Goal: Information Seeking & Learning: Learn about a topic

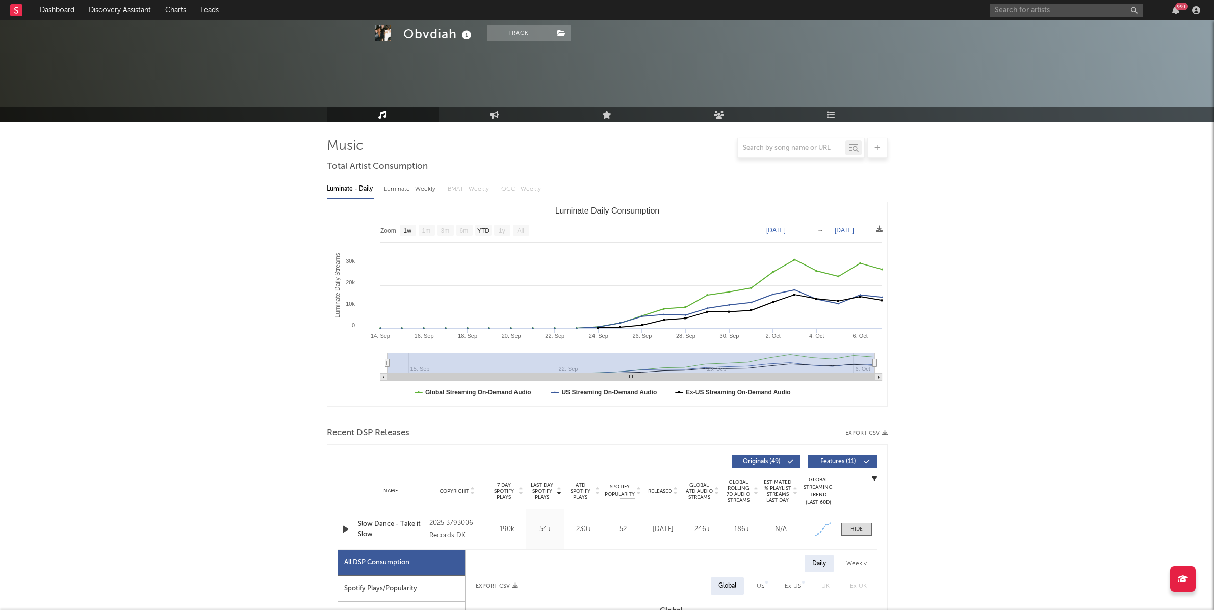
select select "1w"
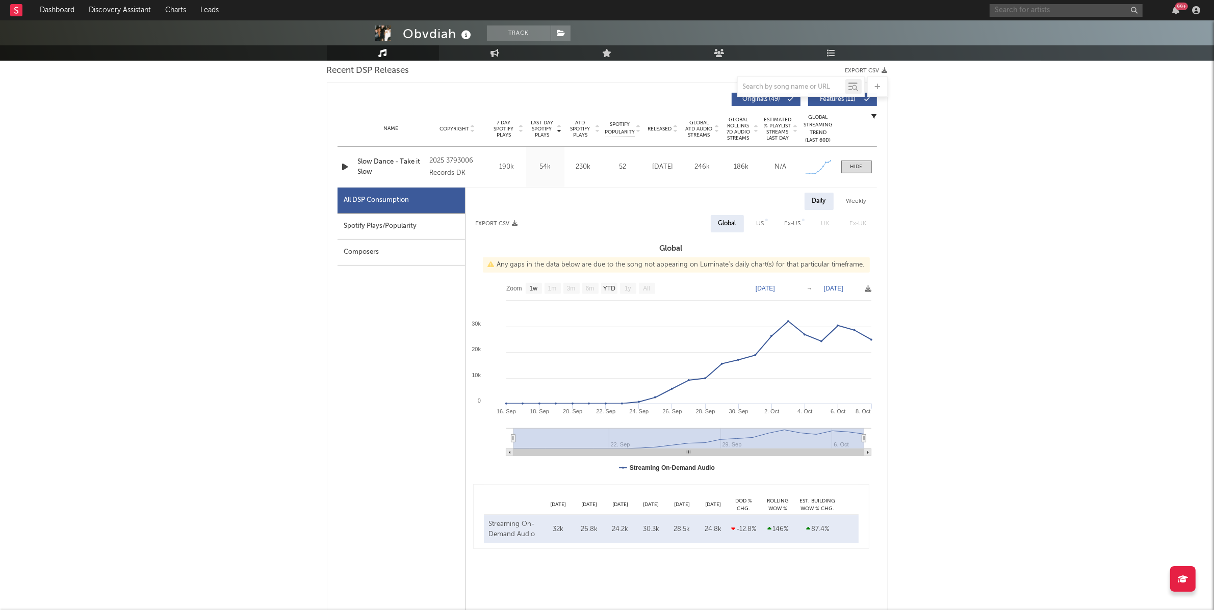
click at [1073, 11] on input "text" at bounding box center [1066, 10] width 153 height 13
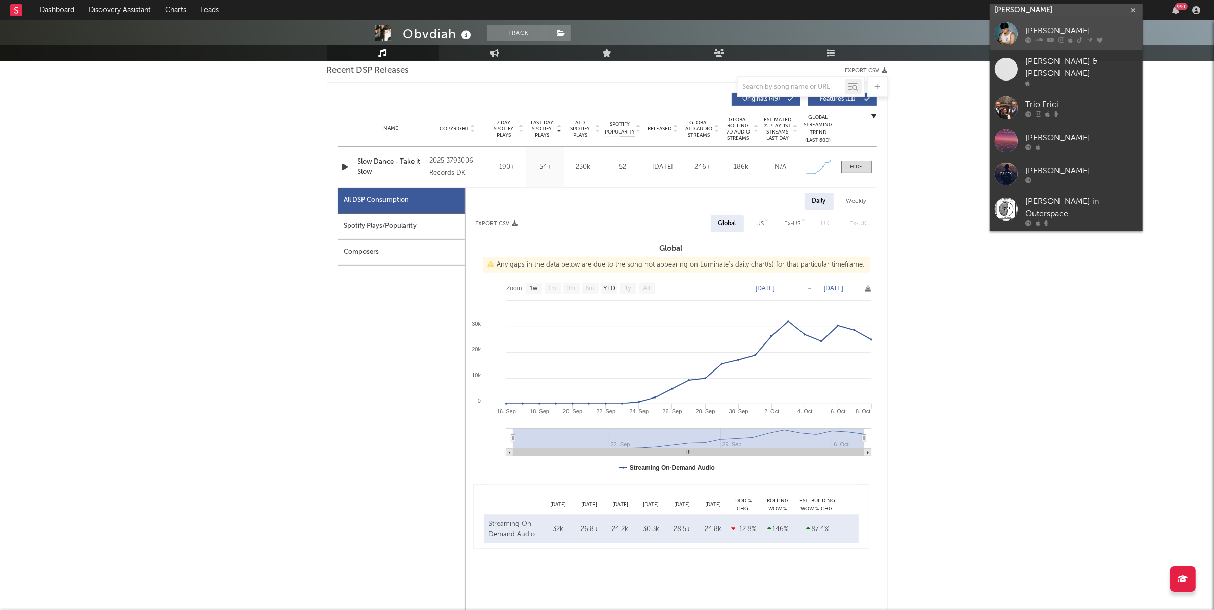
type input "eric iv"
click at [1058, 29] on div "Eric IV" at bounding box center [1082, 30] width 112 height 12
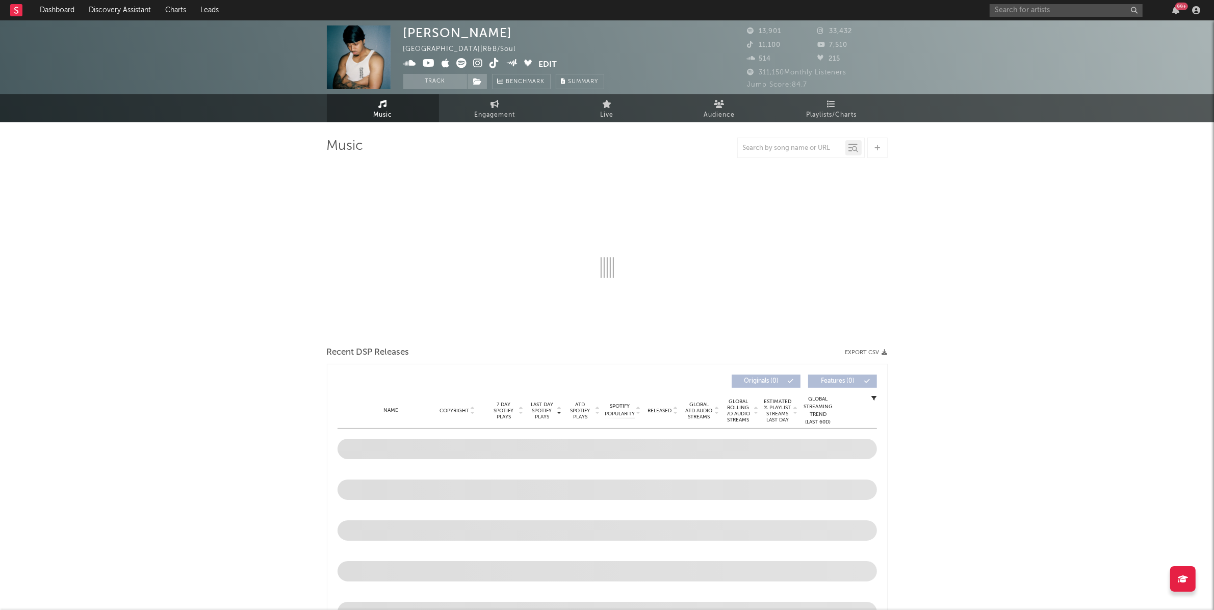
select select "6m"
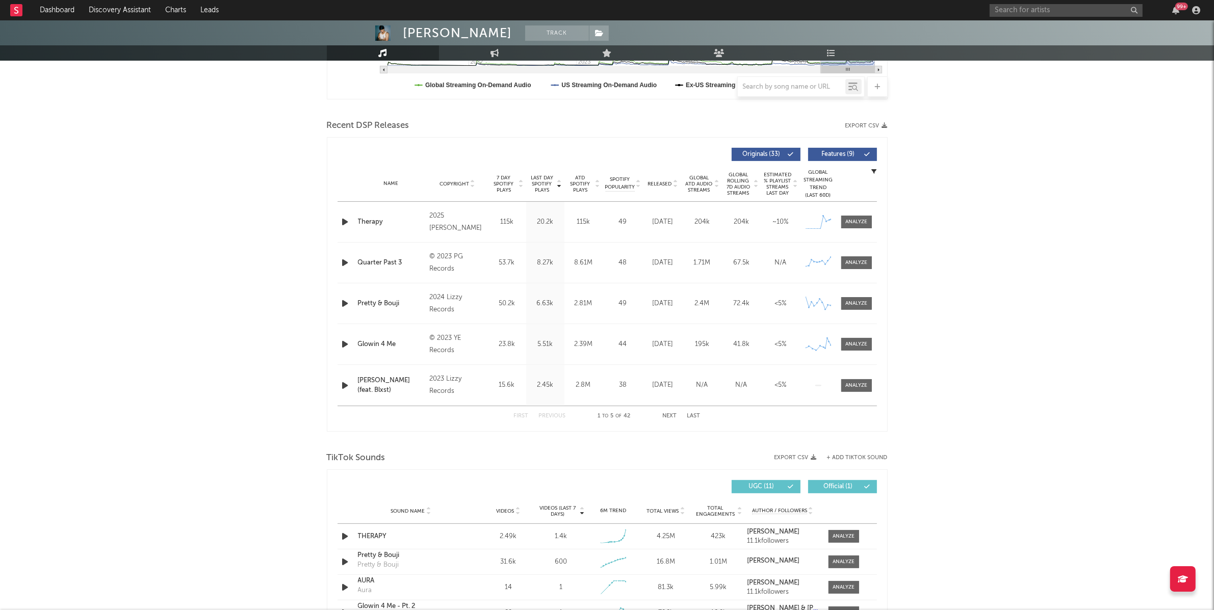
scroll to position [306, 0]
click at [852, 221] on div at bounding box center [856, 223] width 22 height 8
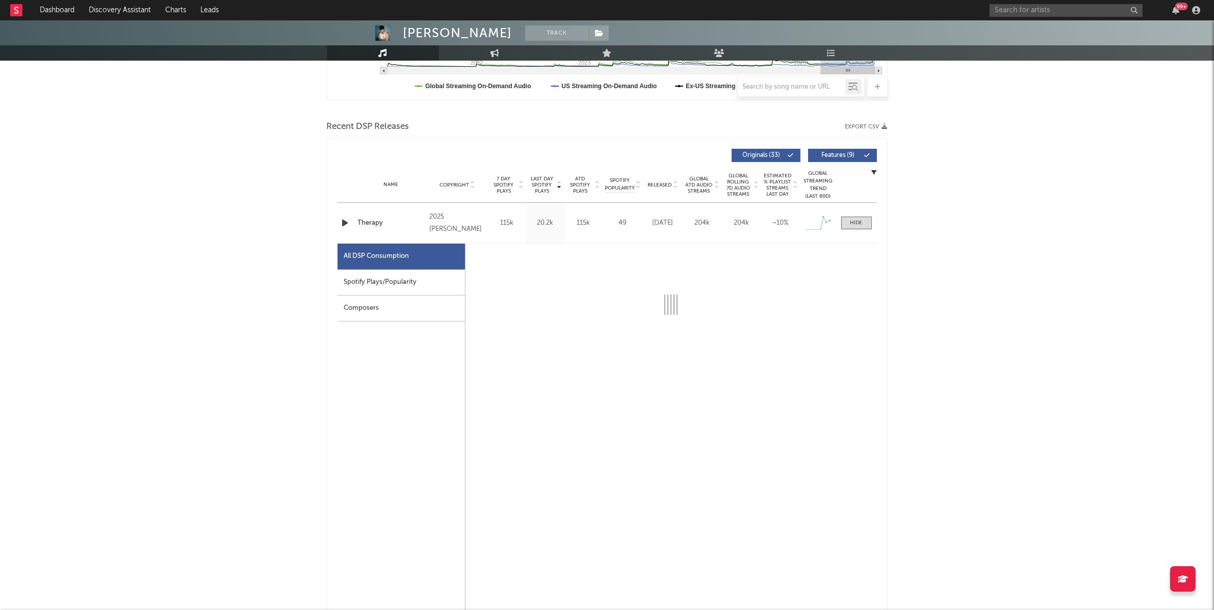
select select "1w"
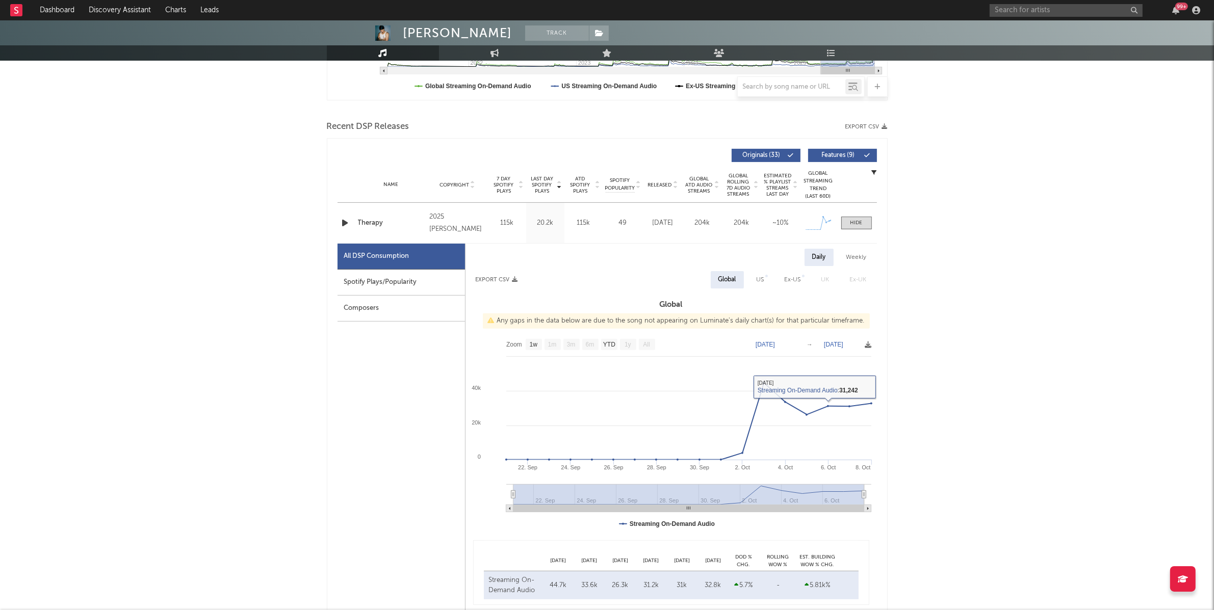
click at [755, 274] on div "US" at bounding box center [760, 279] width 23 height 17
select select "1w"
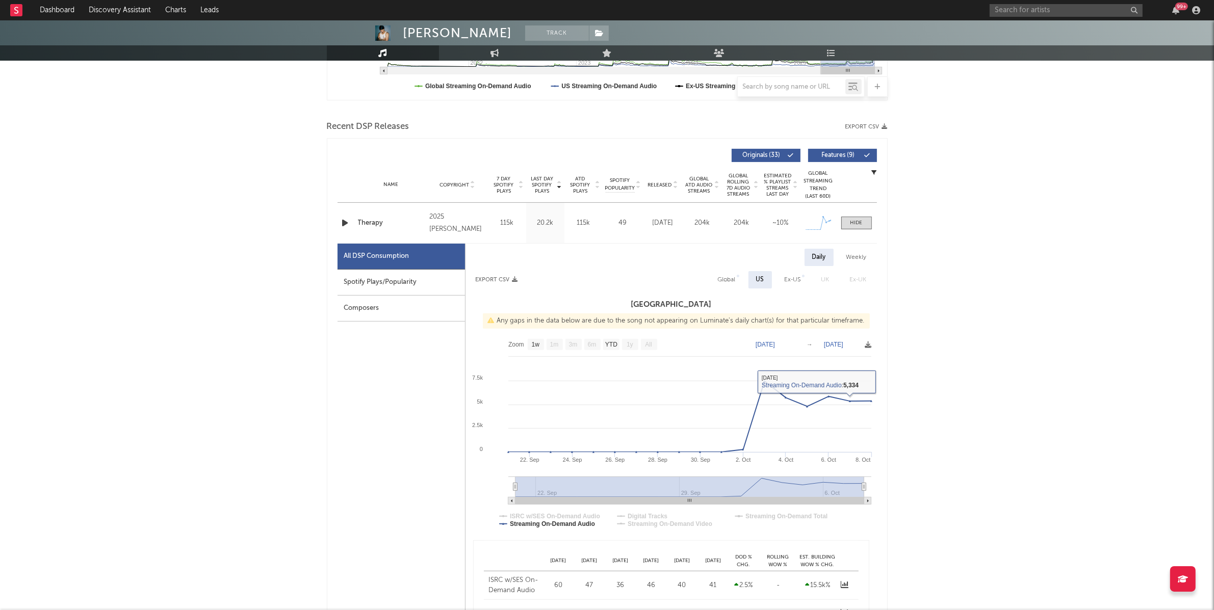
click at [735, 275] on div "Global" at bounding box center [727, 280] width 18 height 12
select select "1w"
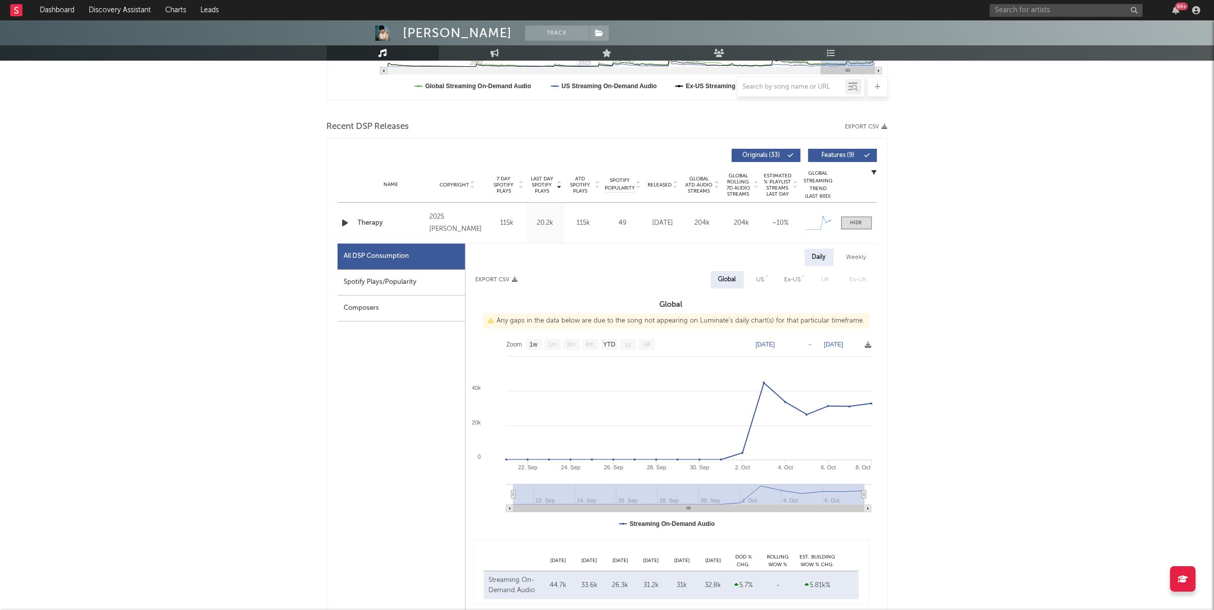
click at [418, 288] on div "Spotify Plays/Popularity" at bounding box center [401, 283] width 127 height 26
select select "1w"
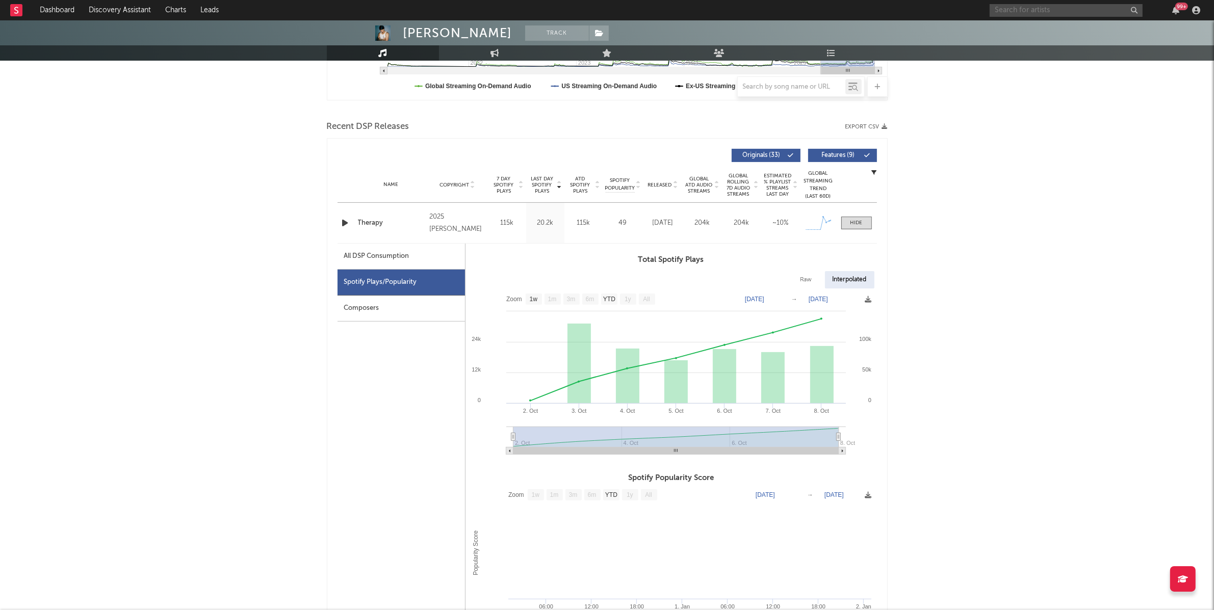
click at [1022, 8] on input "text" at bounding box center [1066, 10] width 153 height 13
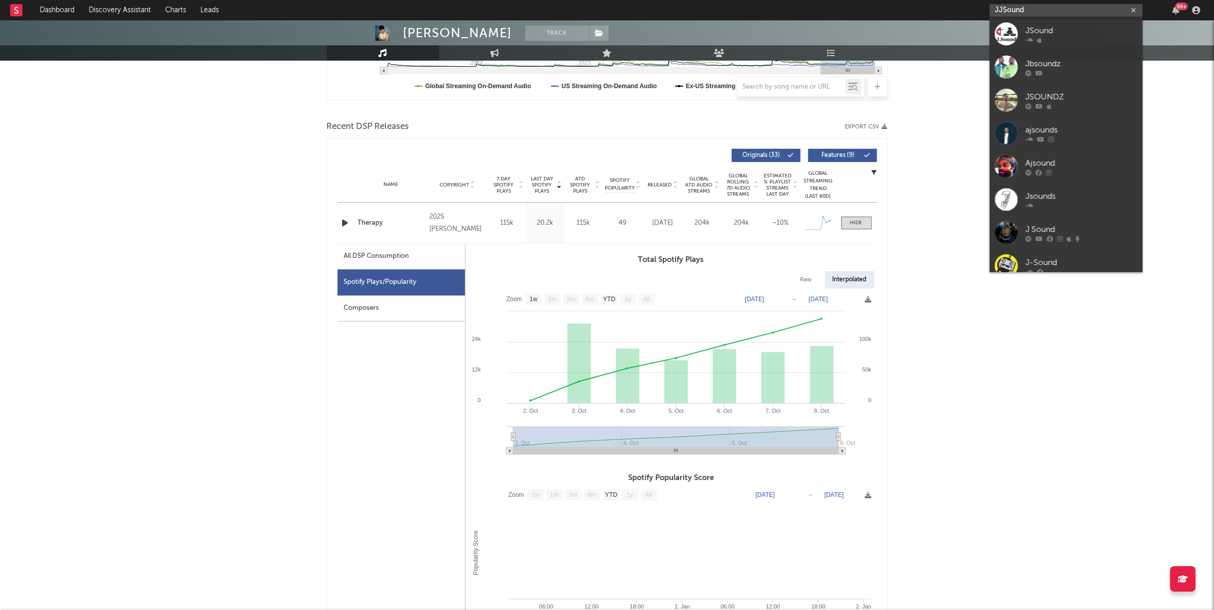
click at [1013, 8] on input "JJSound" at bounding box center [1066, 10] width 153 height 13
paste input "https://open.spotify.com/track/6wKyblECIy7gl6GZiRTQu9?si=ed80f4e4897c484e"
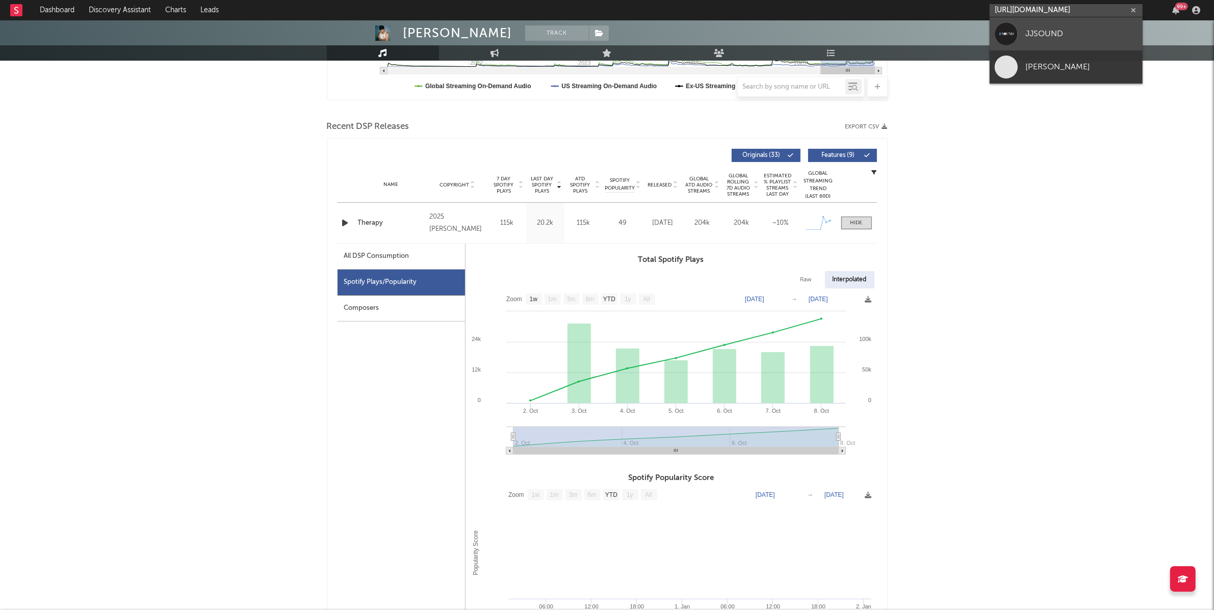
type input "https://open.spotify.com/track/6wKyblECIy7gl6GZiRTQu9?si=ed80f4e4897c484e"
click at [1079, 31] on div "JJSOUND" at bounding box center [1082, 34] width 112 height 12
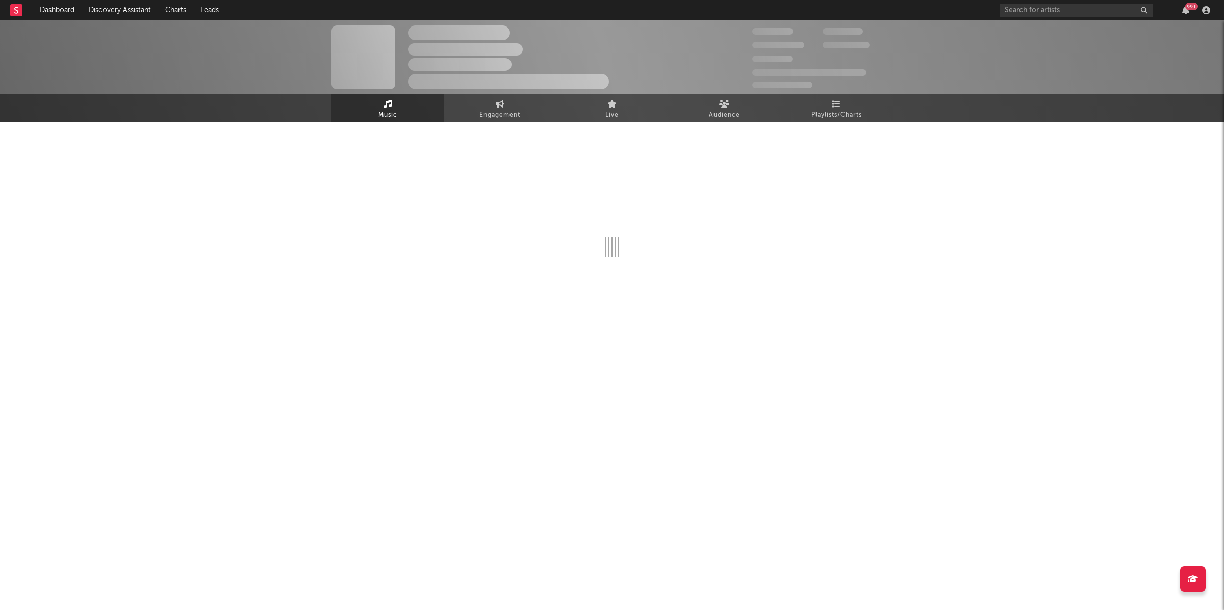
select select "1w"
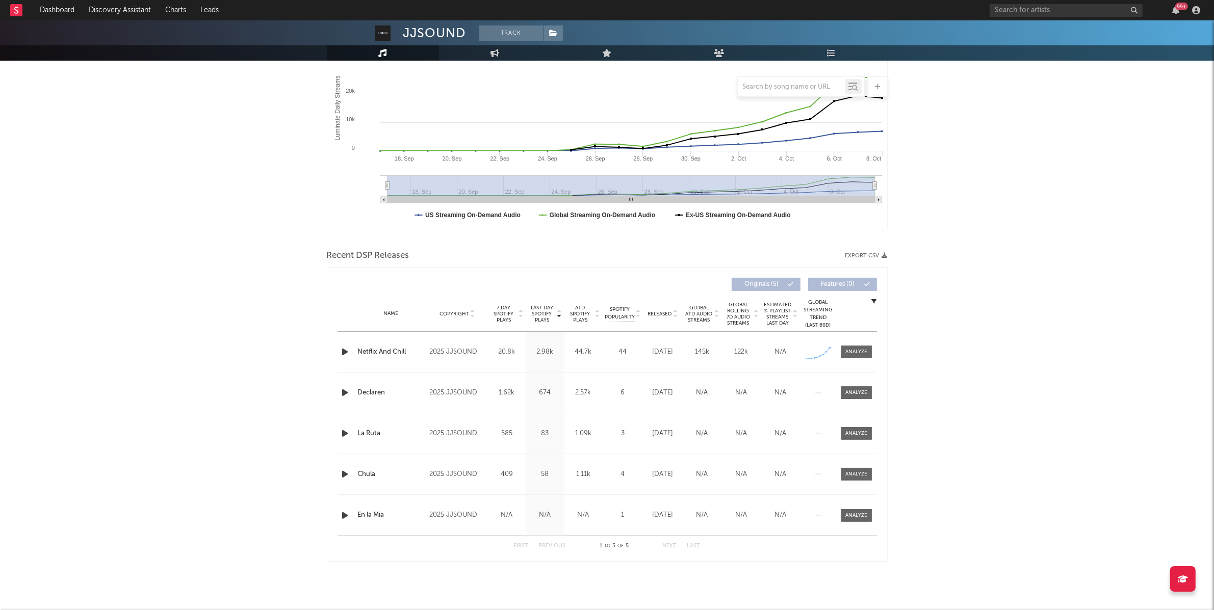
scroll to position [173, 0]
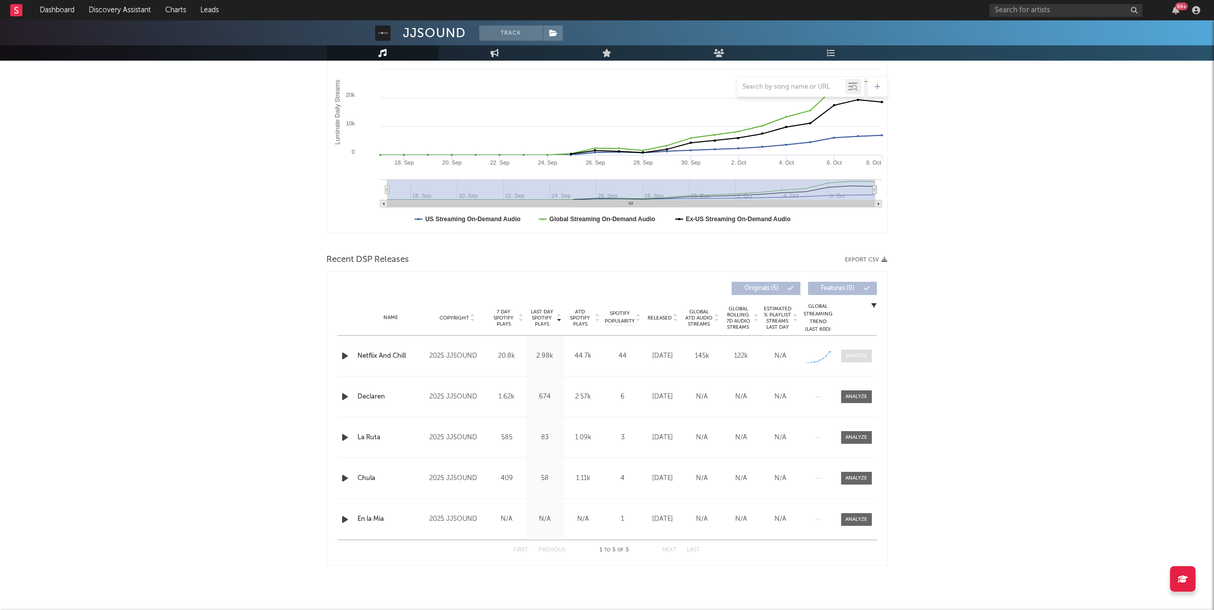
click at [866, 353] on div at bounding box center [856, 356] width 22 height 8
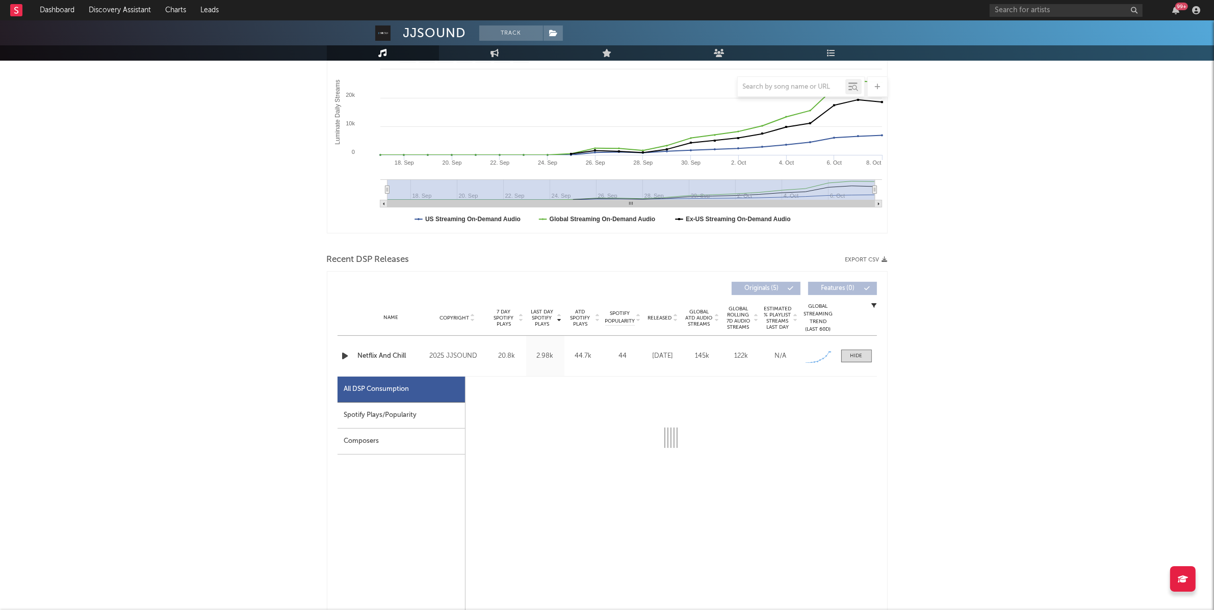
select select "1w"
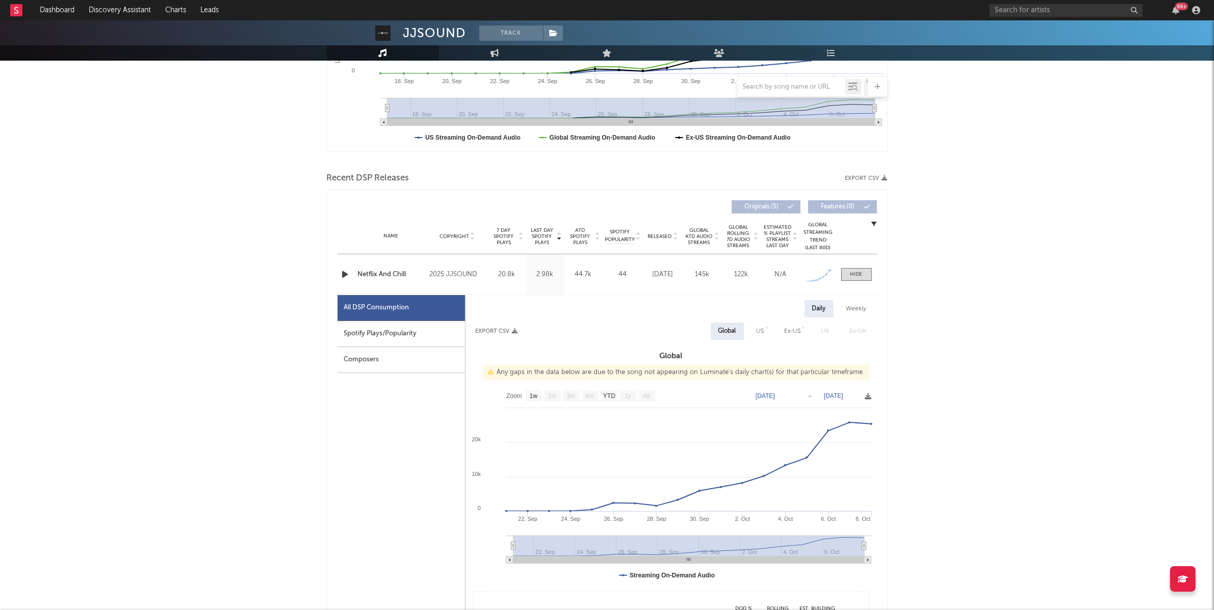
scroll to position [257, 0]
click at [380, 332] on div "Spotify Plays/Popularity" at bounding box center [401, 333] width 127 height 26
select select "1w"
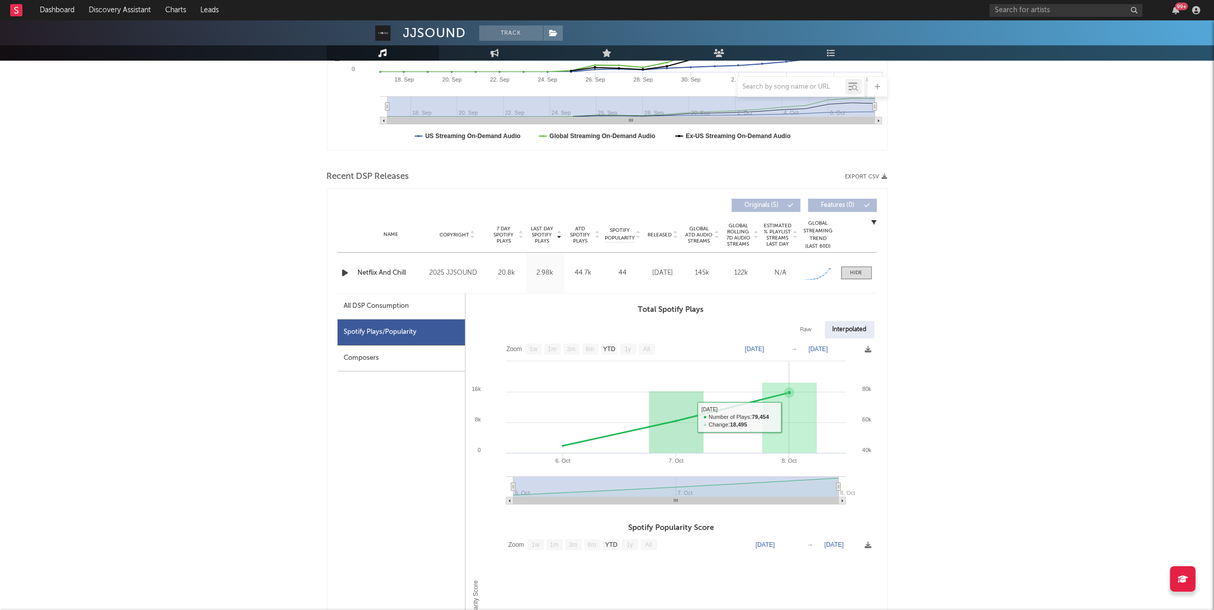
click at [755, 414] on rect at bounding box center [671, 425] width 411 height 173
click at [1061, 14] on input "text" at bounding box center [1066, 10] width 153 height 13
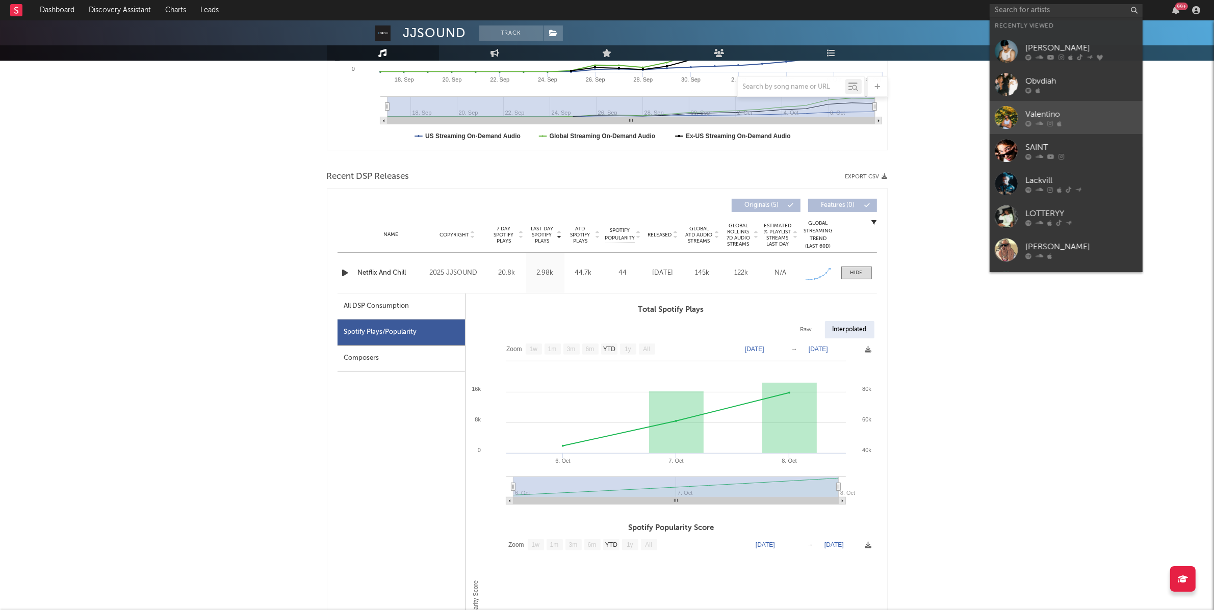
click at [1089, 119] on div "Valentino" at bounding box center [1082, 114] width 112 height 12
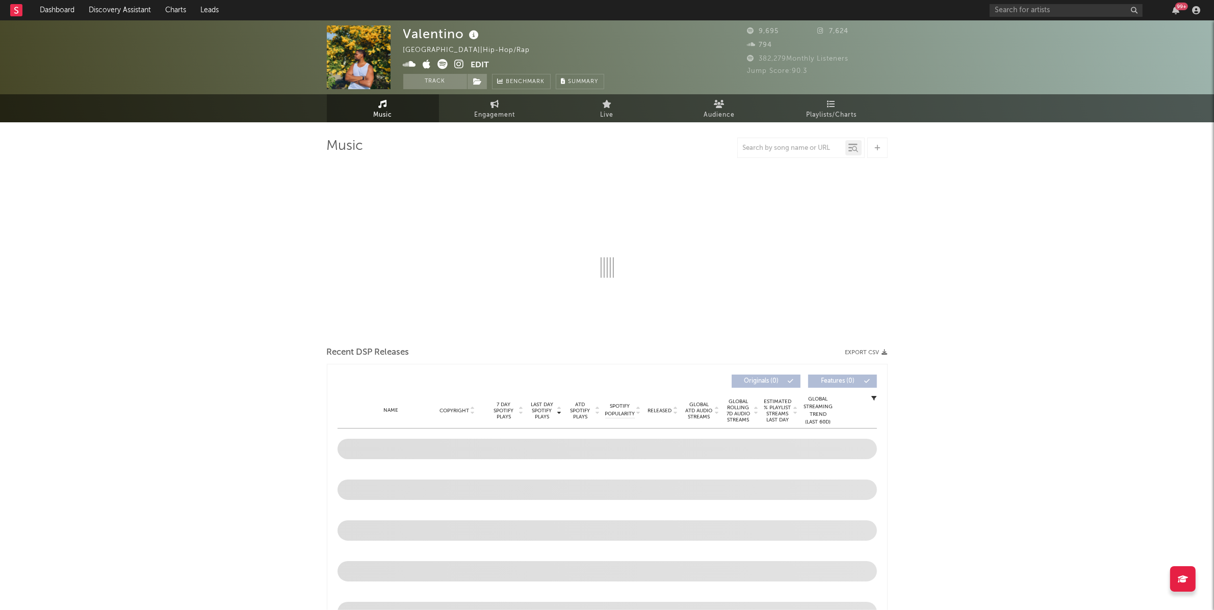
select select "6m"
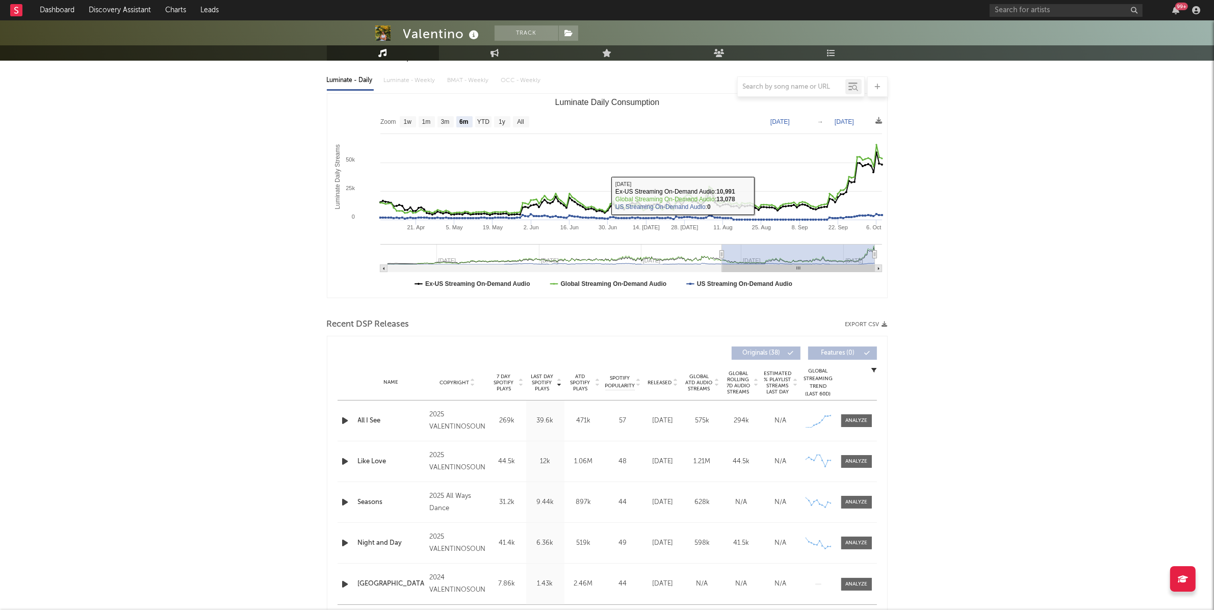
scroll to position [39, 0]
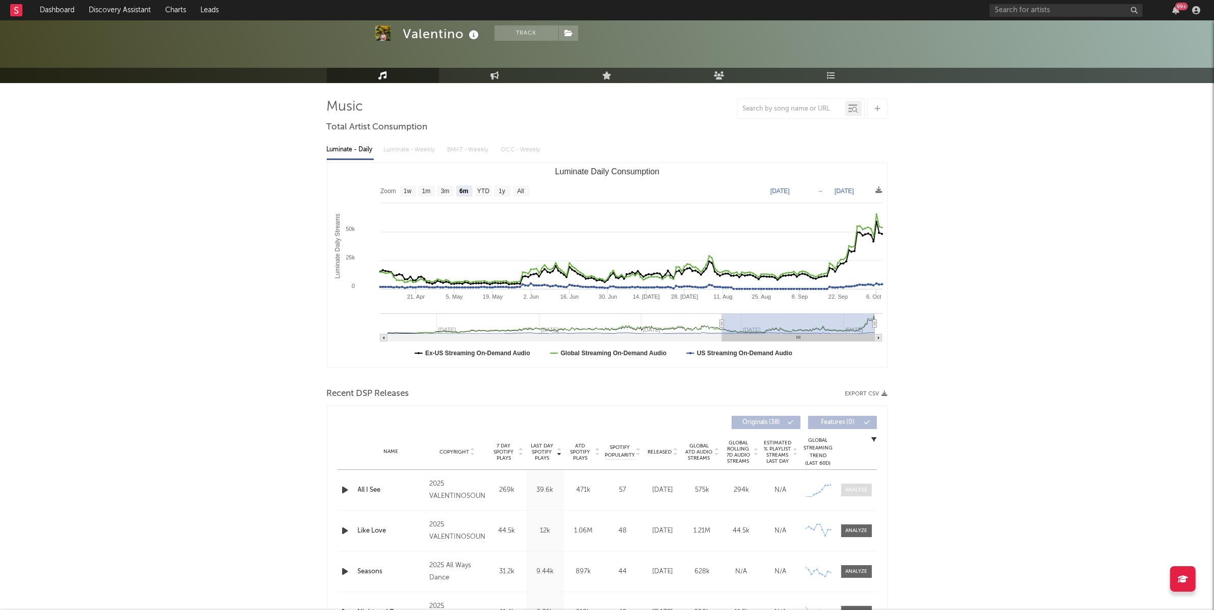
click at [858, 488] on div at bounding box center [856, 490] width 22 height 8
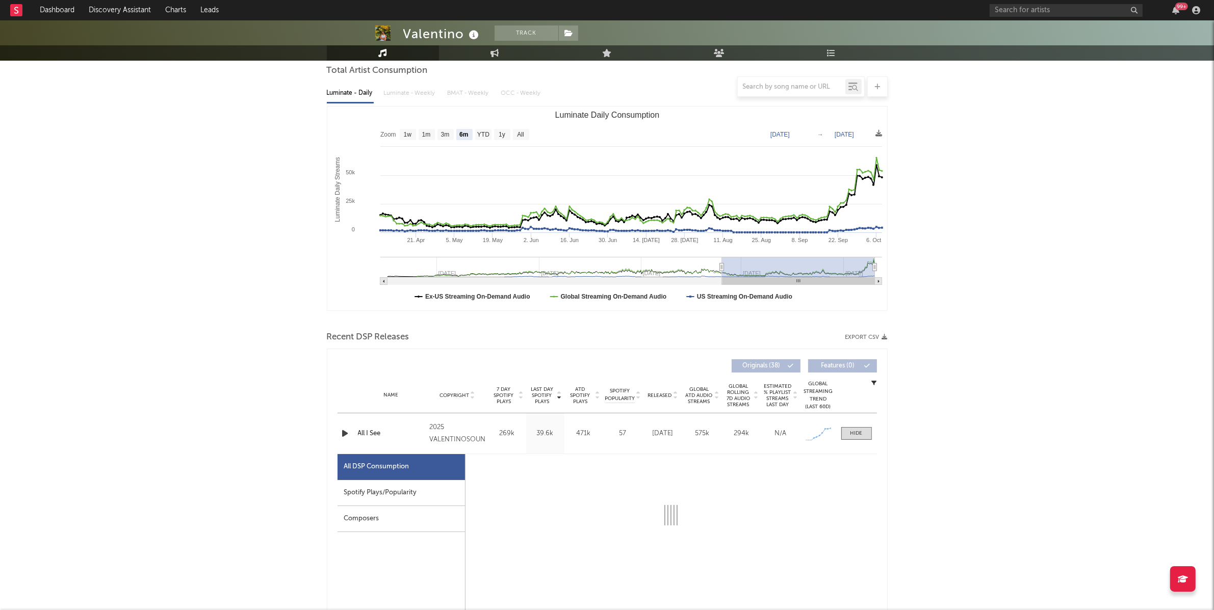
select select "1w"
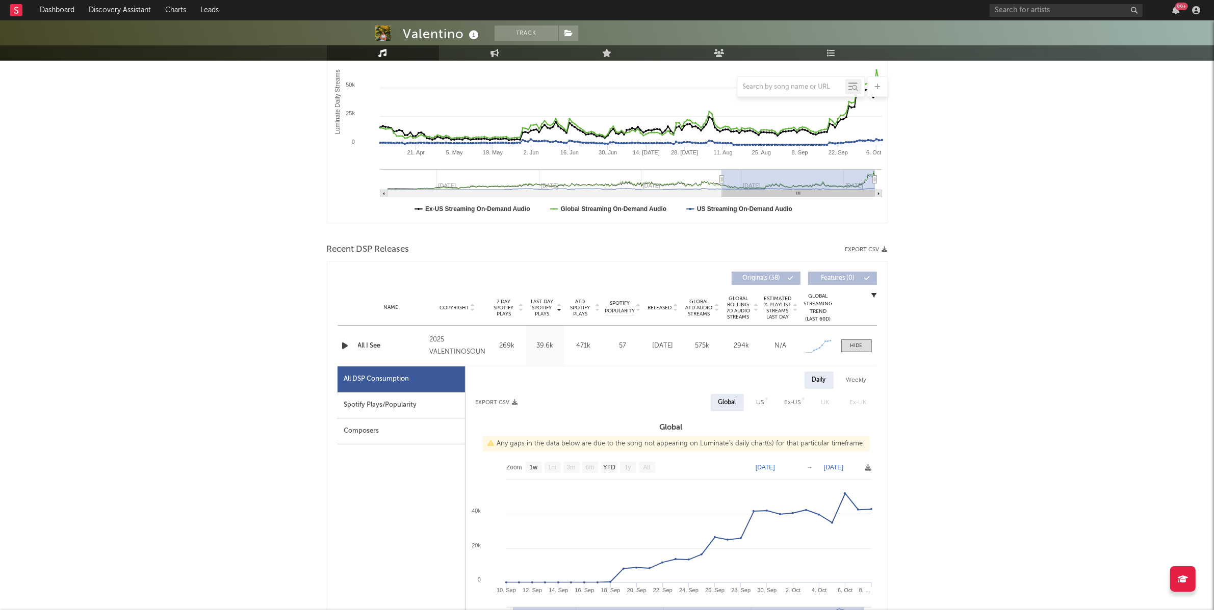
scroll to position [204, 0]
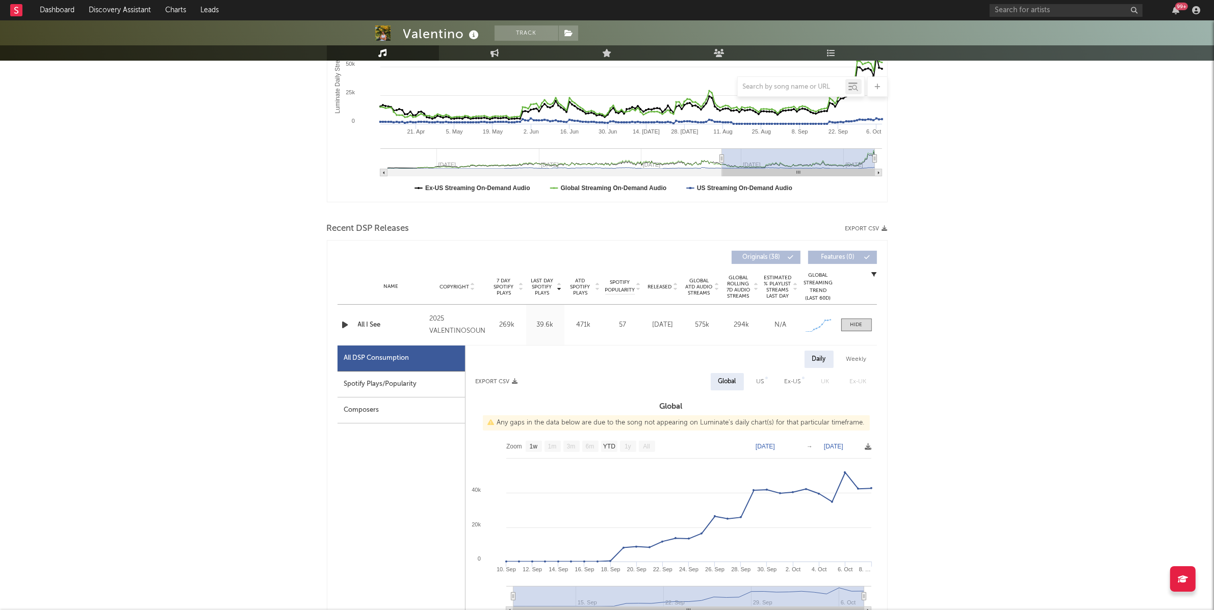
click at [366, 383] on div "Spotify Plays/Popularity" at bounding box center [401, 385] width 127 height 26
select select "1w"
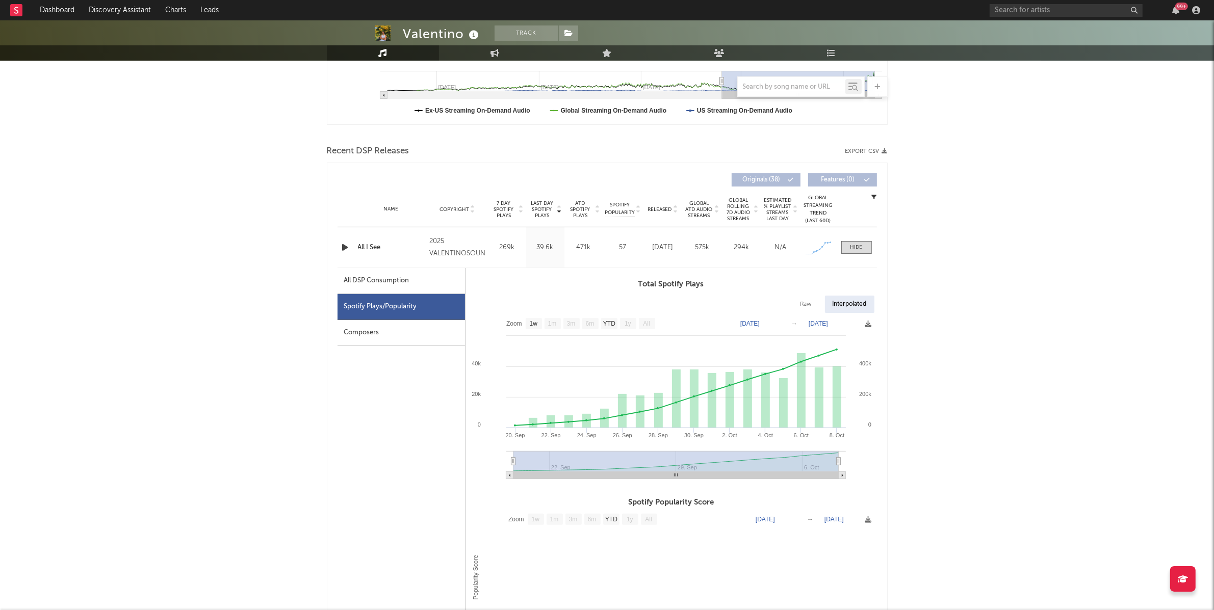
scroll to position [411, 0]
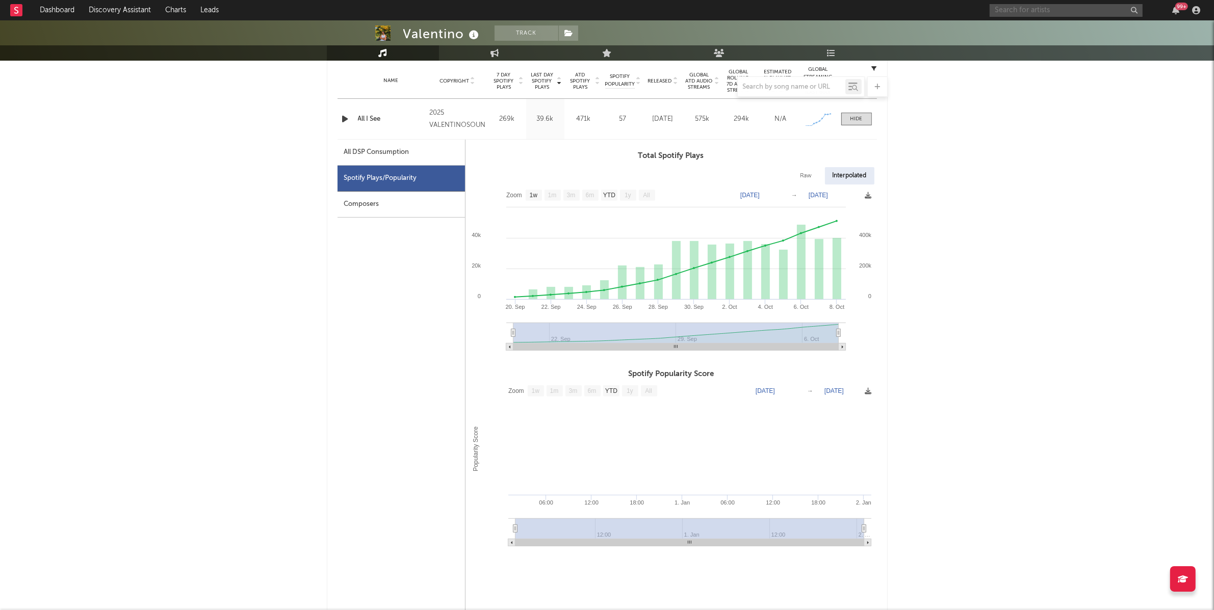
click at [1027, 7] on input "text" at bounding box center [1066, 10] width 153 height 13
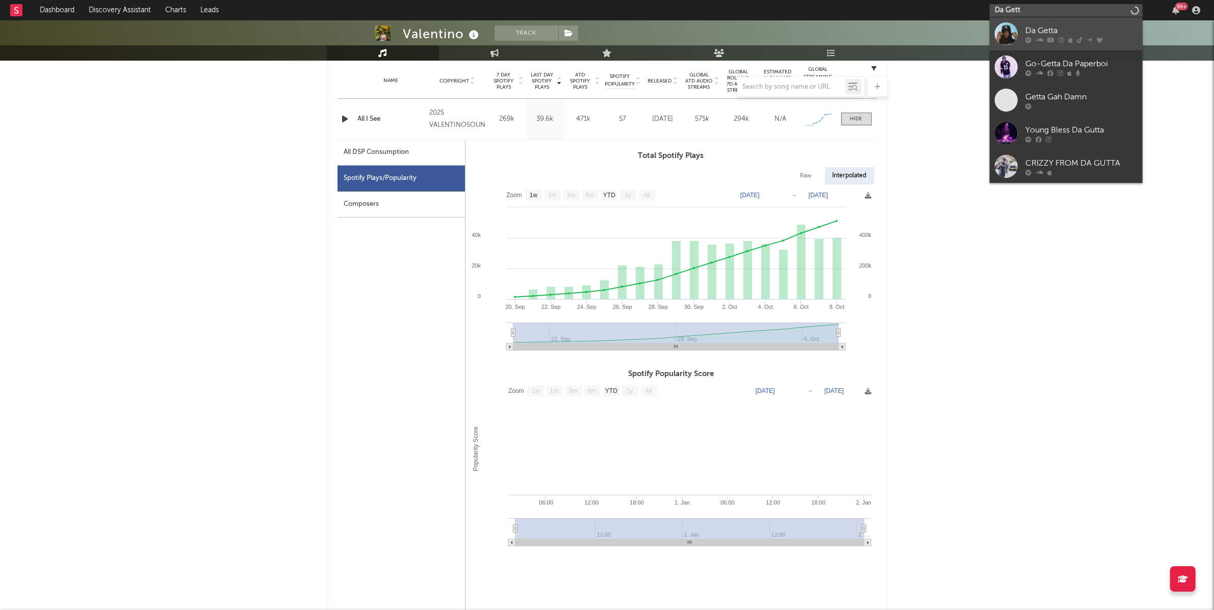
type input "Da Gett"
click at [1055, 32] on div "Da Getta" at bounding box center [1082, 30] width 112 height 12
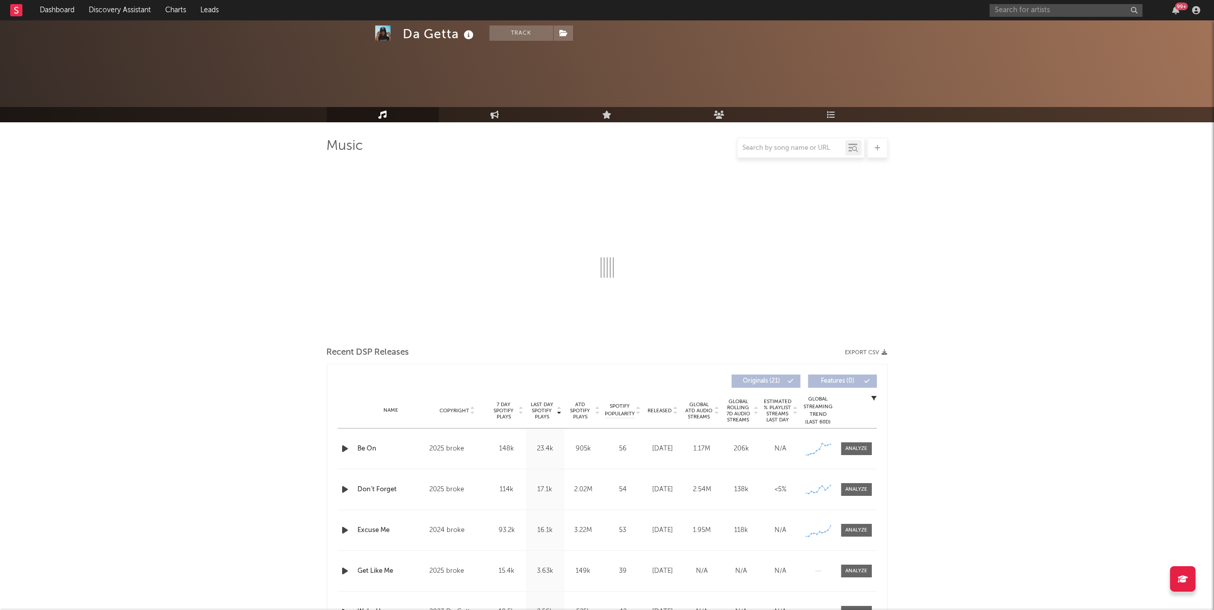
select select "6m"
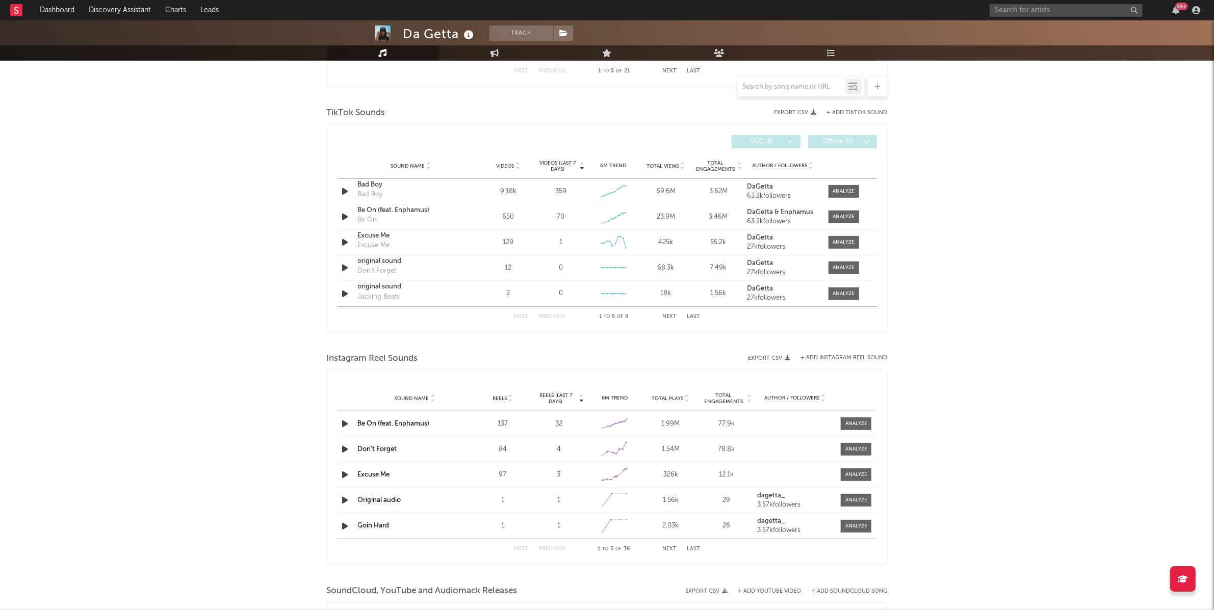
scroll to position [651, 0]
click at [837, 244] on div at bounding box center [844, 244] width 22 height 8
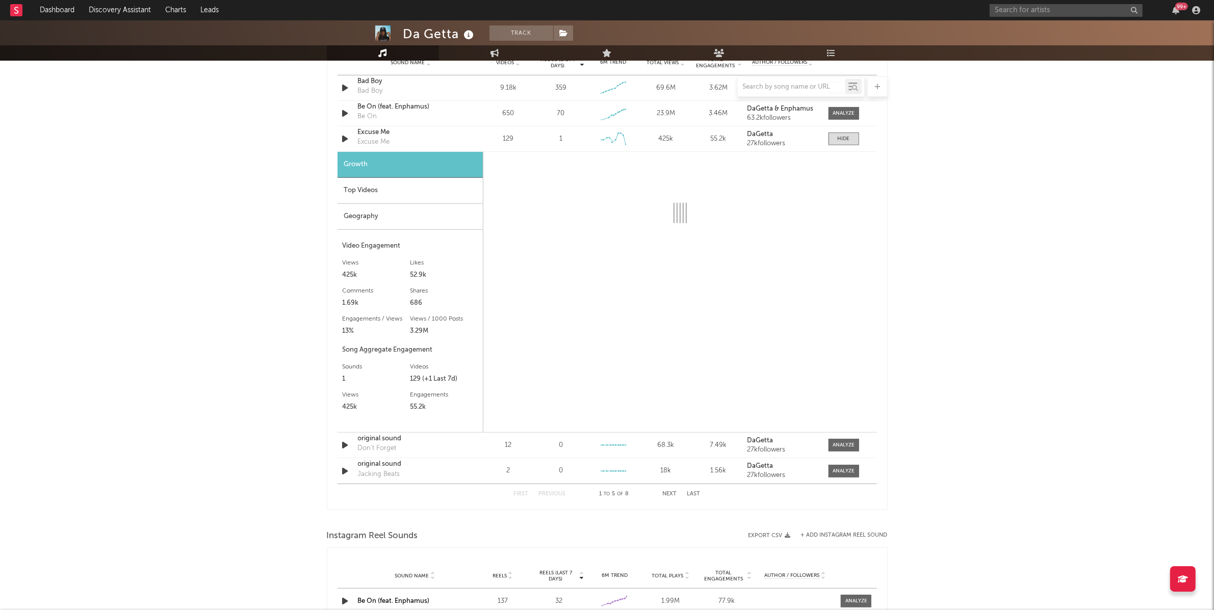
scroll to position [760, 0]
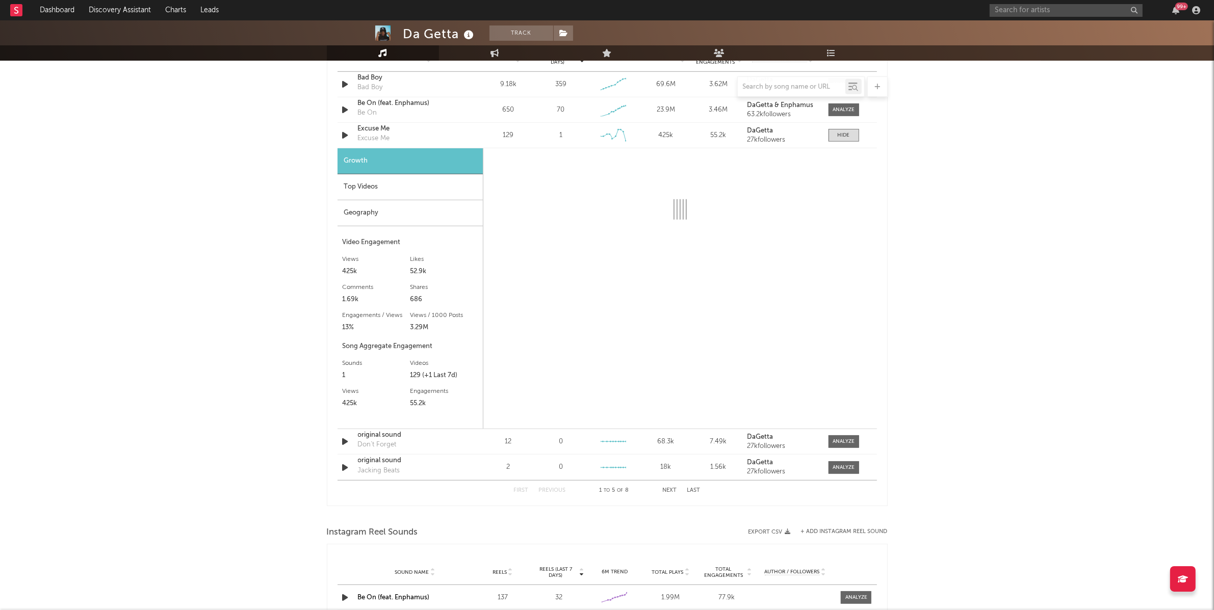
select select "6m"
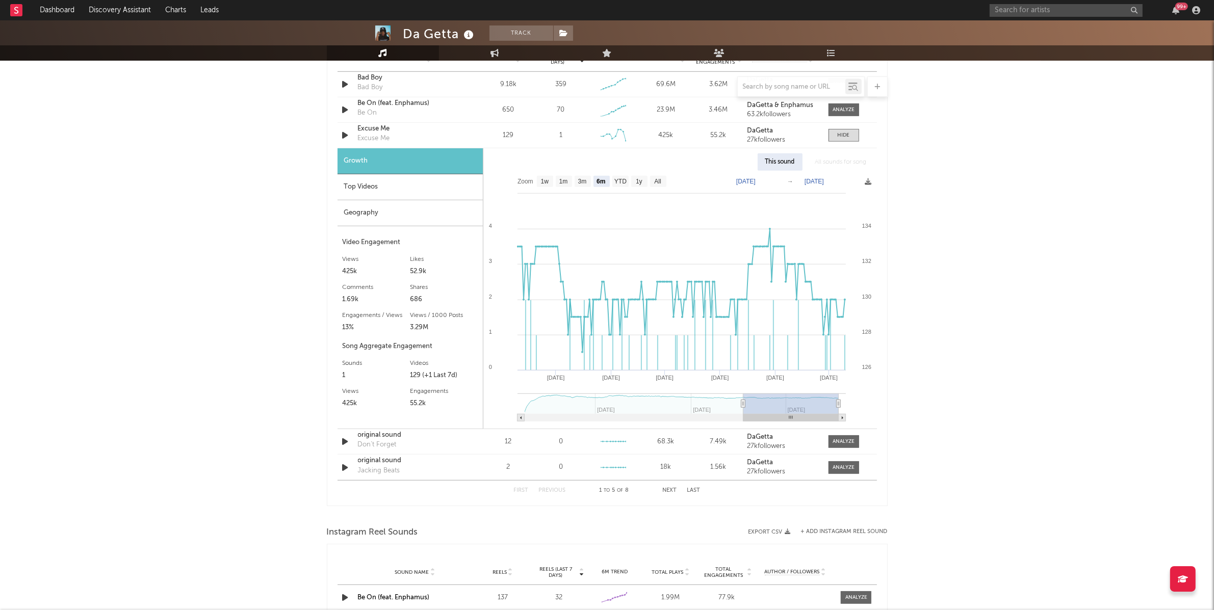
type input "2025-03-20"
type input "2025-09-19"
type input "2024-12-23"
type input "2025-06-24"
type input "2024-09-10"
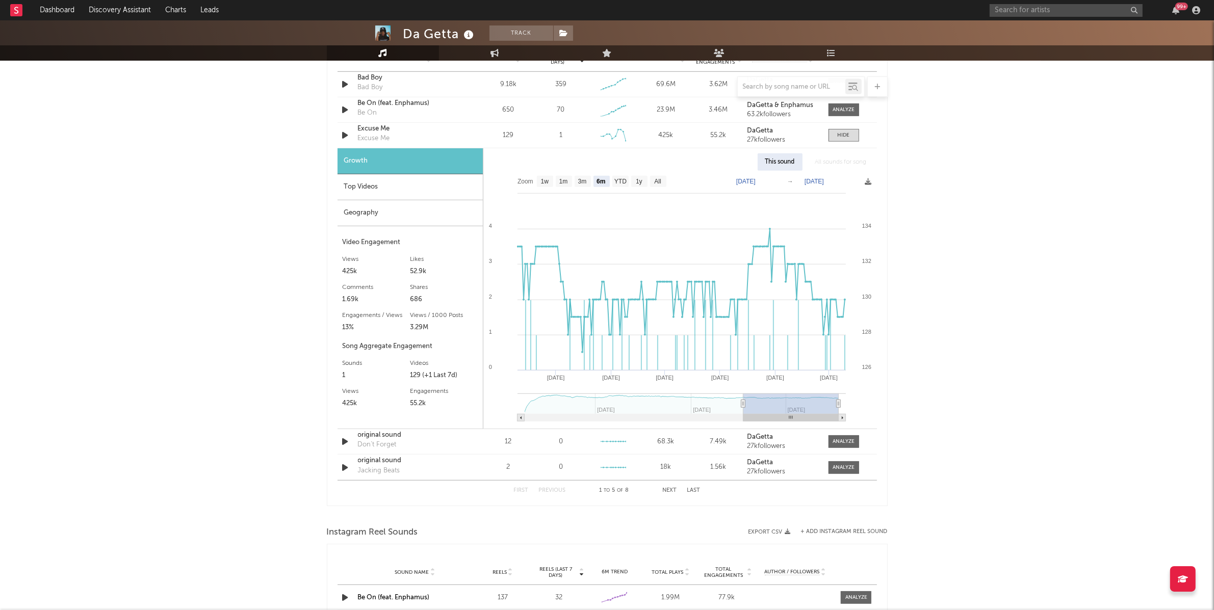
type input "2025-03-12"
type input "2024-06-07"
type input "2024-12-07"
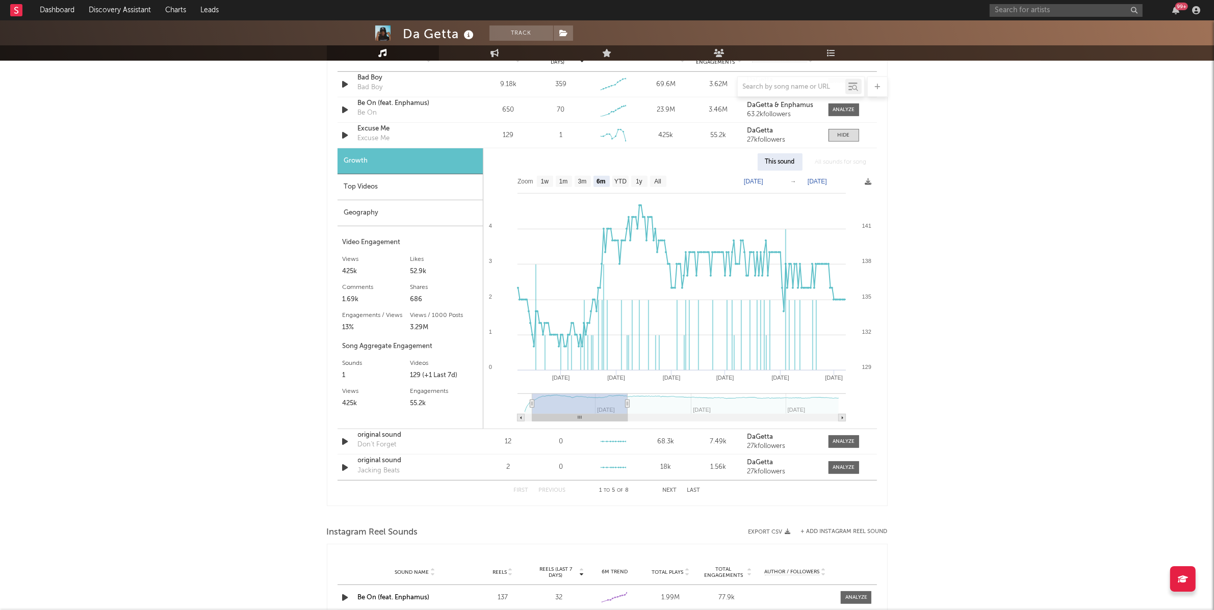
type input "2024-02-16"
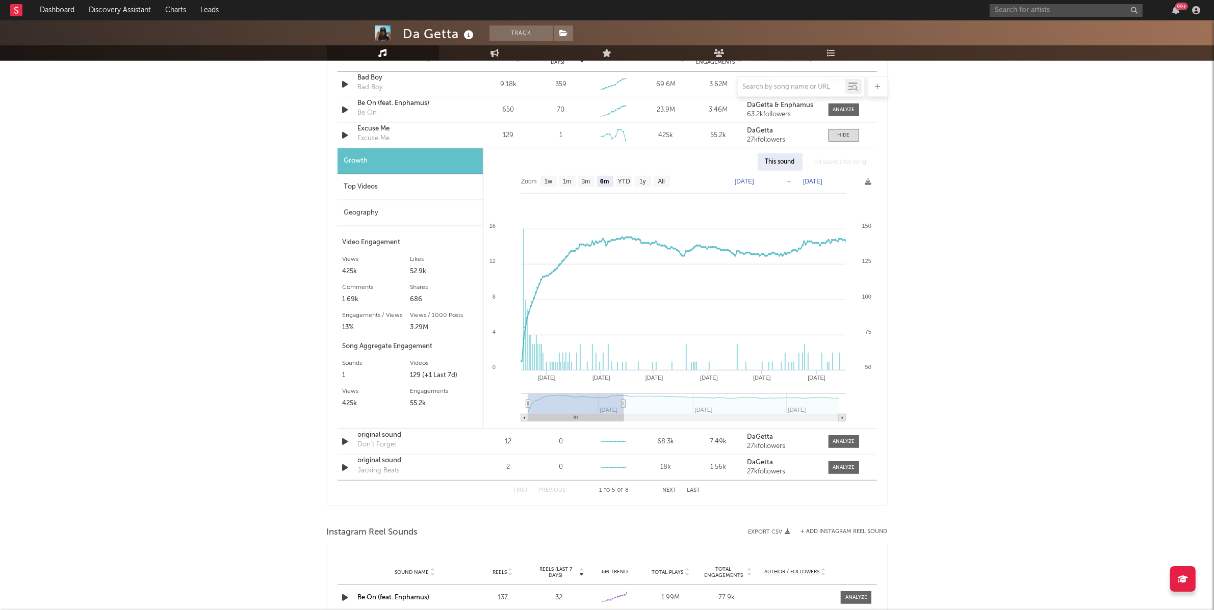
drag, startPoint x: 735, startPoint y: 404, endPoint x: 542, endPoint y: 405, distance: 192.8
click at [483, 408] on icon "Created with Highcharts 10.3.3 Jul '24 Aug '24 Mar '24 Apr '24 May '24 Jun '24 …" at bounding box center [679, 300] width 393 height 258
type input "2024-09-02"
type input "2024-02-12"
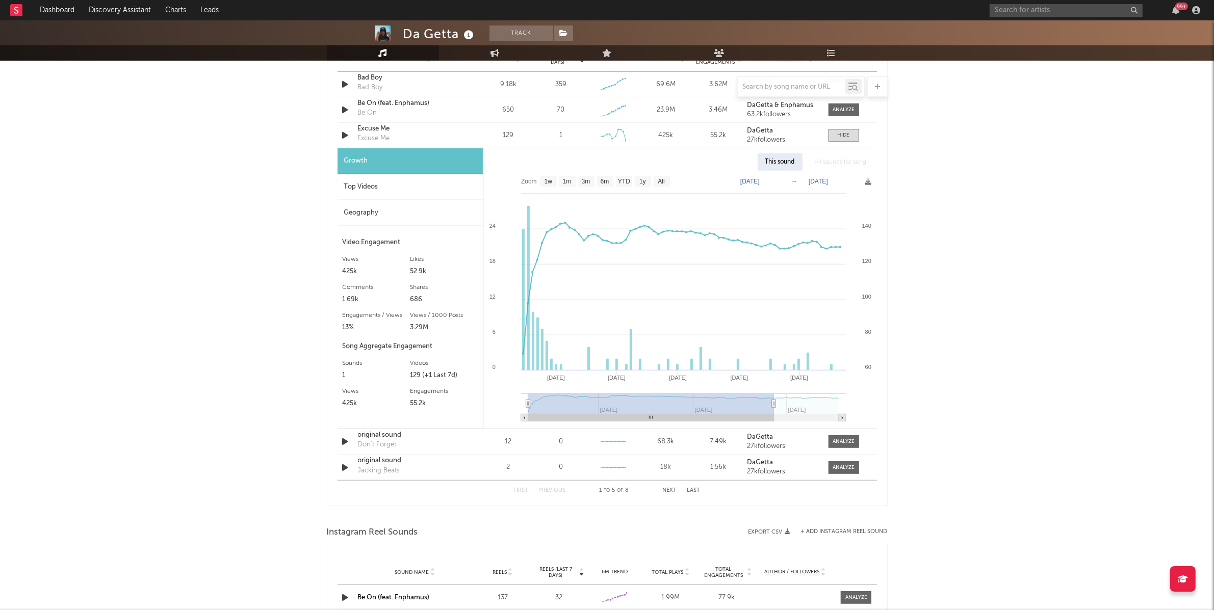
type input "2025-07-31"
select select "All"
type input "2025-10-10"
drag, startPoint x: 643, startPoint y: 404, endPoint x: 918, endPoint y: 396, distance: 275.5
click at [918, 396] on div "Da Getta Track United States | Hip-Hop/Rap Edit Track Benchmark Summary 6,438 3…" at bounding box center [607, 172] width 1214 height 1822
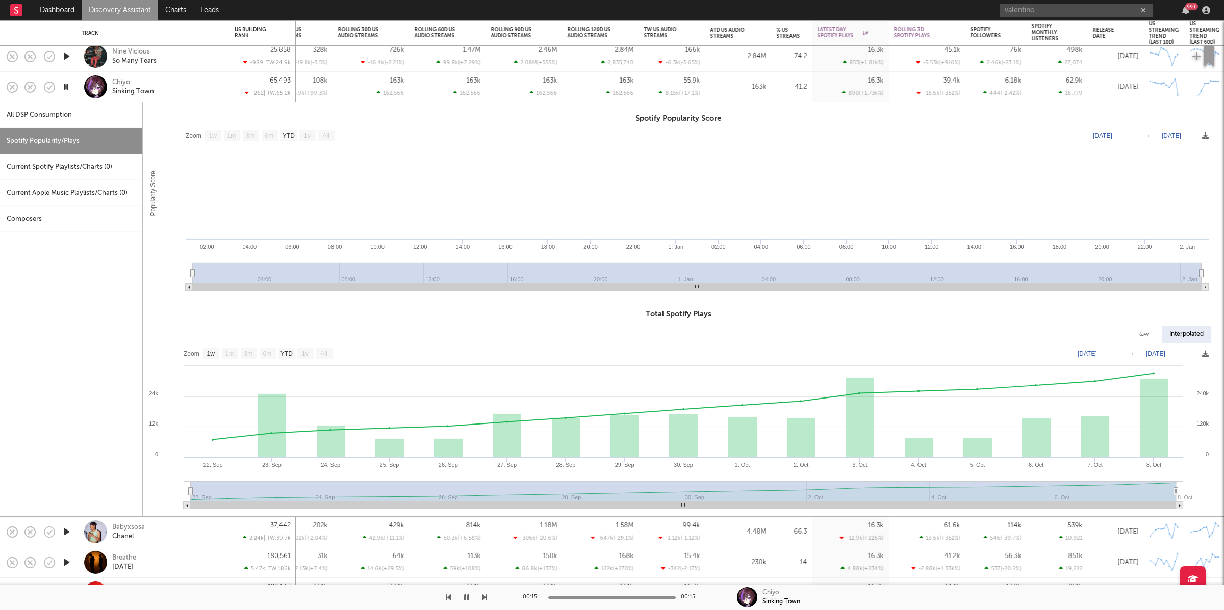
select select "1w"
click at [201, 82] on div "Chiyo Sinking Town" at bounding box center [167, 87] width 110 height 18
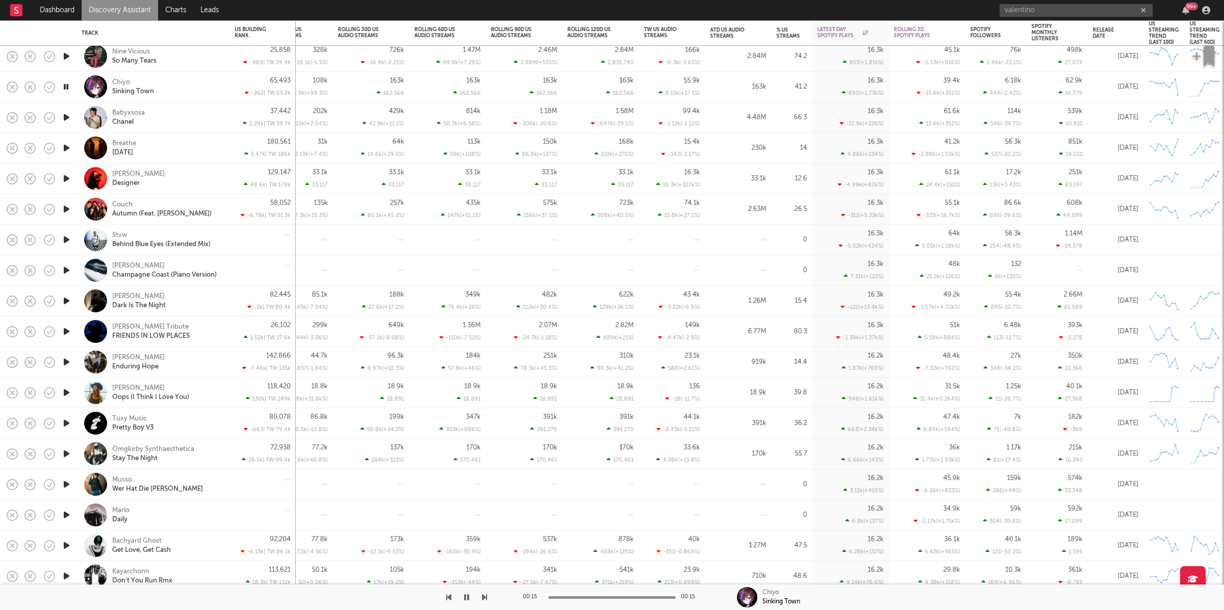
click at [63, 116] on icon "button" at bounding box center [66, 117] width 11 height 13
click at [182, 123] on div "Babyxsosa Chanel" at bounding box center [167, 117] width 110 height 18
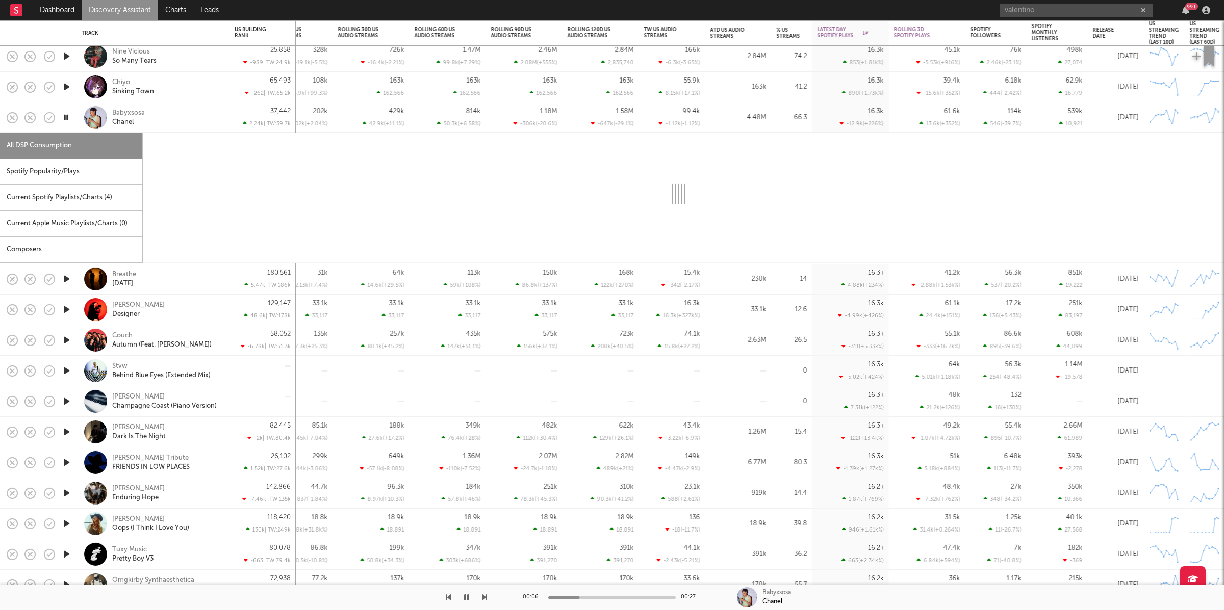
select select "6m"
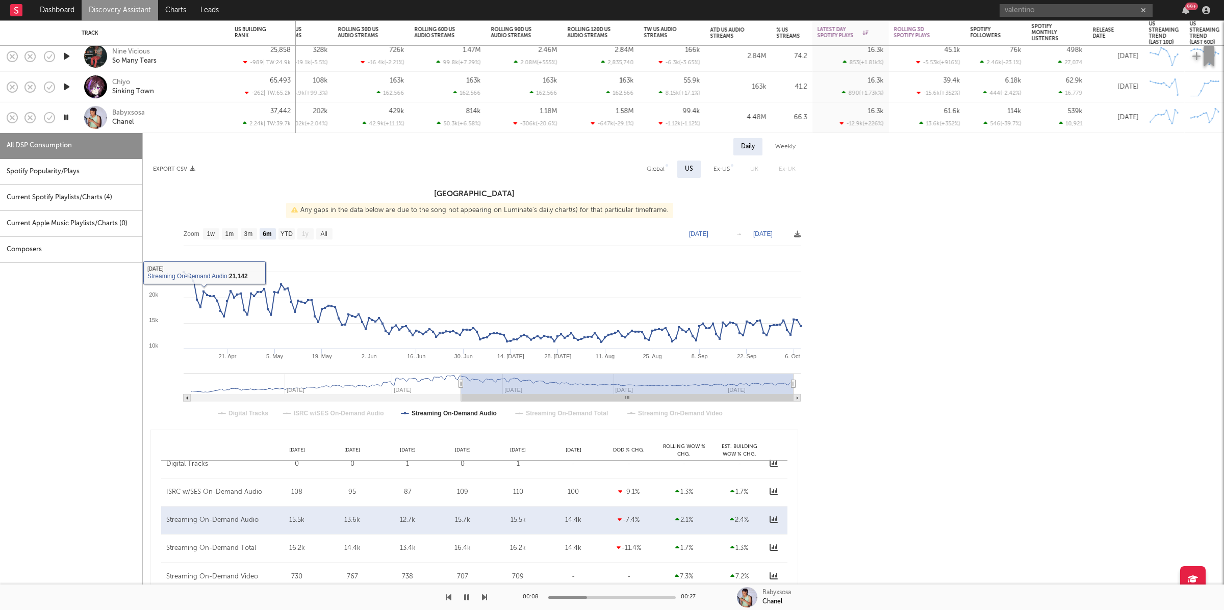
click at [185, 113] on div "Babyxsosa Chanel" at bounding box center [167, 117] width 110 height 18
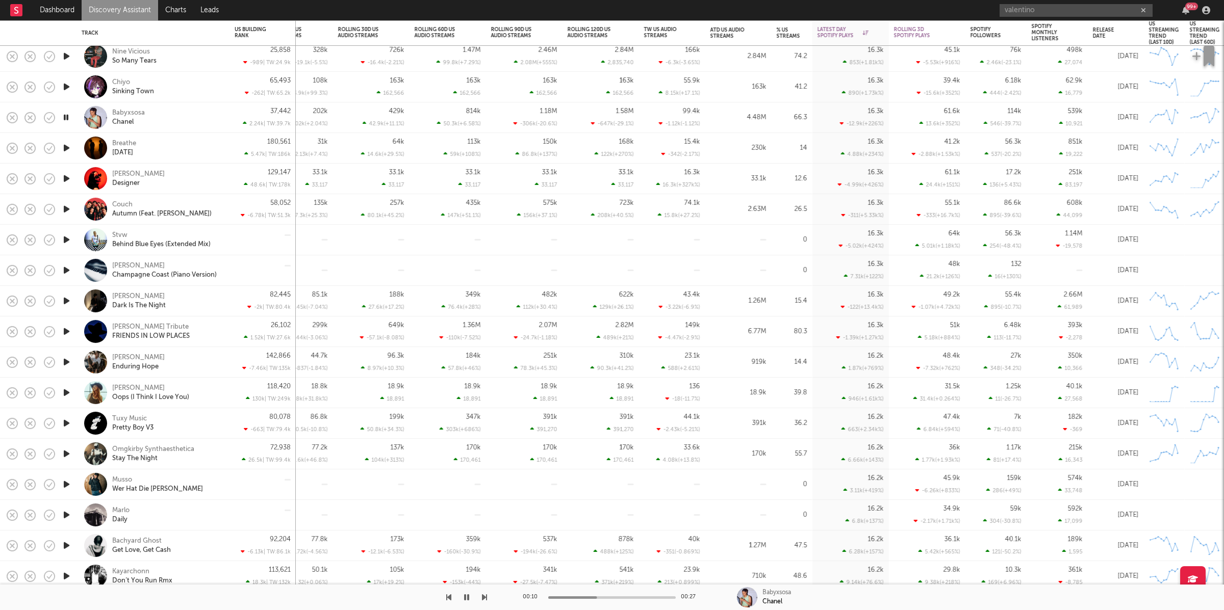
click at [63, 147] on icon "button" at bounding box center [66, 148] width 11 height 13
click at [485, 598] on icon "button" at bounding box center [484, 598] width 5 height 8
click at [191, 183] on div "[PERSON_NAME] Designer" at bounding box center [167, 178] width 110 height 18
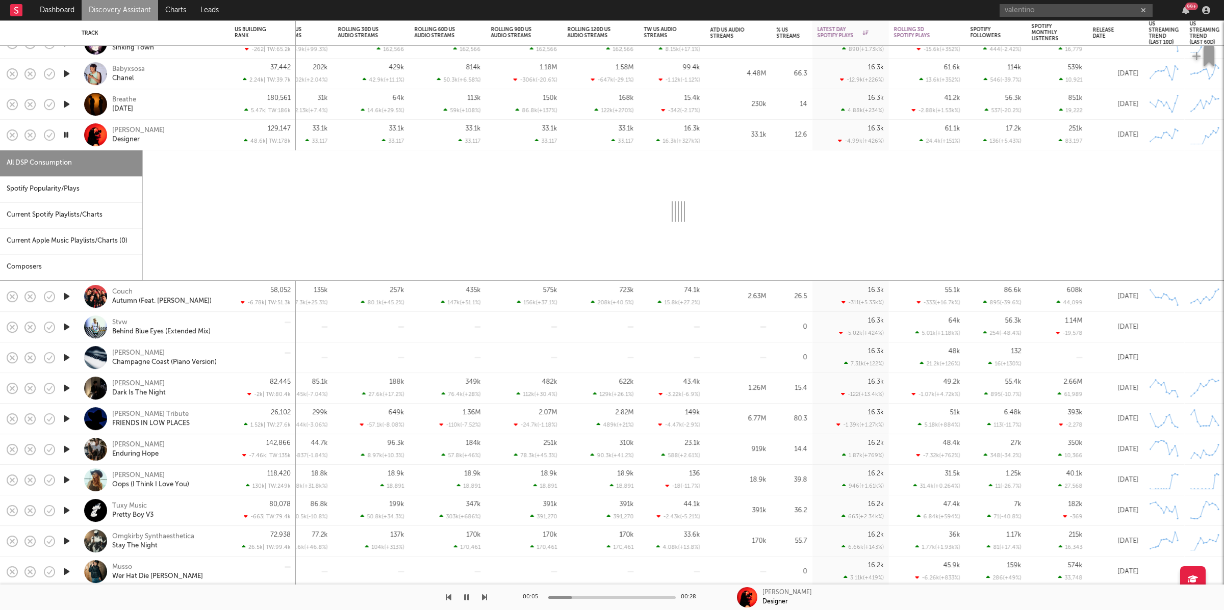
click at [93, 188] on div "Spotify Popularity/Plays" at bounding box center [71, 189] width 142 height 26
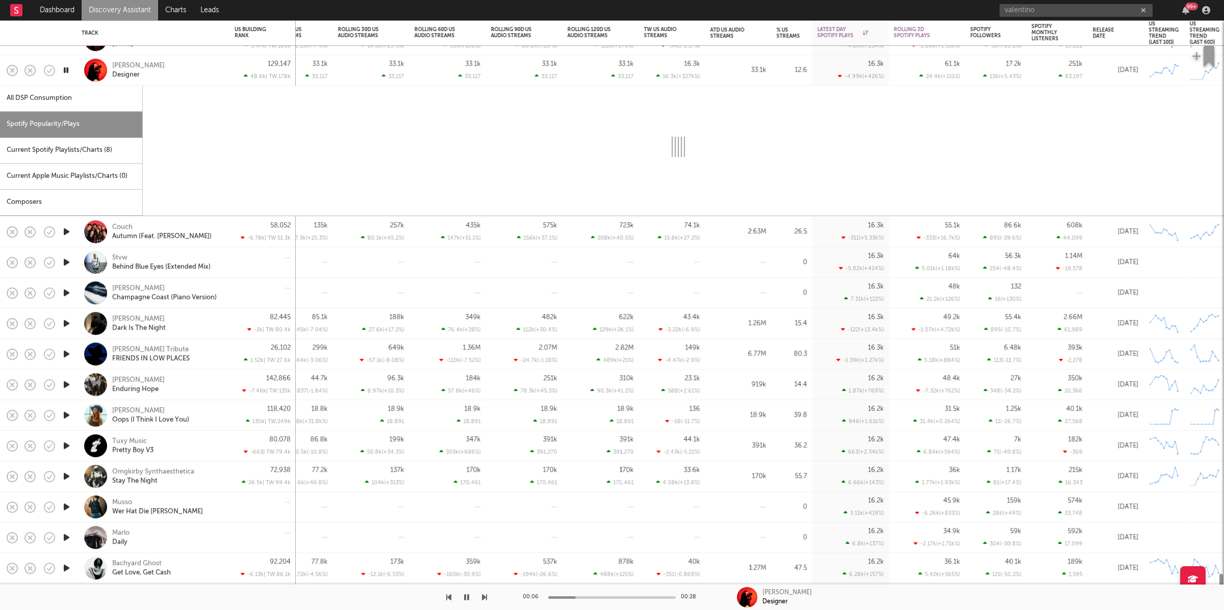
select select "1w"
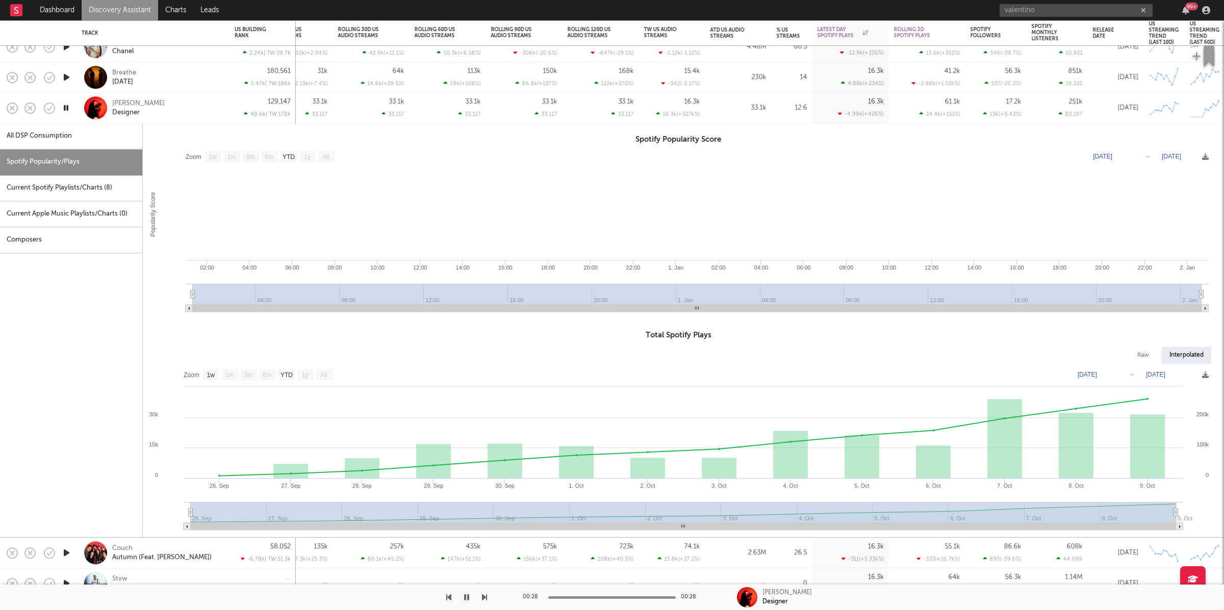
click at [199, 108] on div "[PERSON_NAME] Designer" at bounding box center [167, 108] width 110 height 18
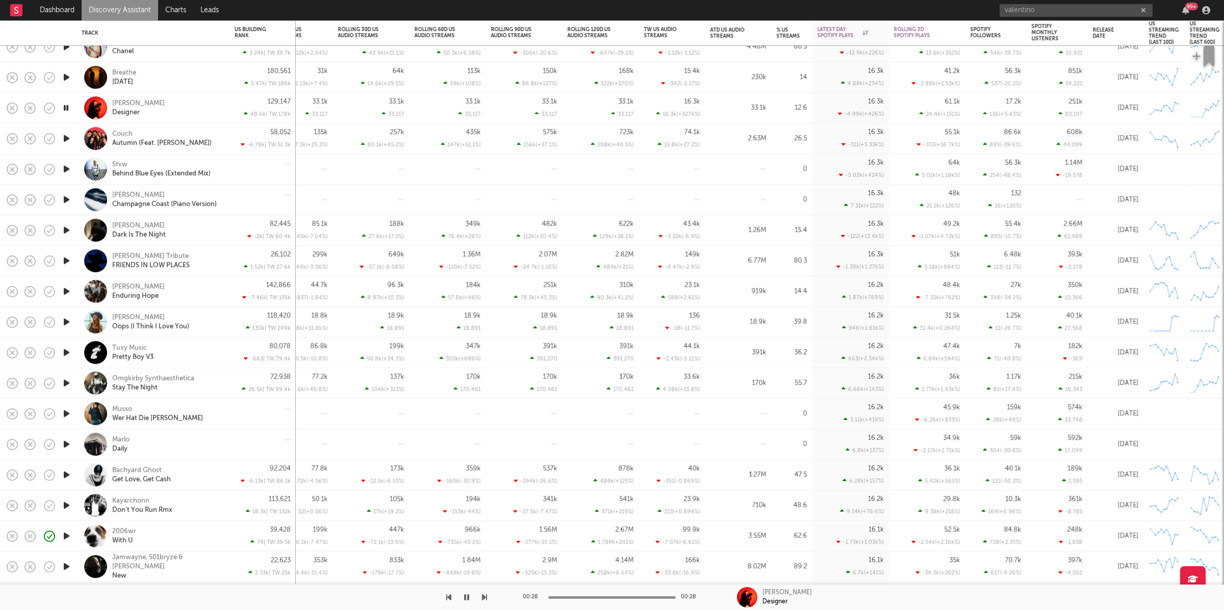
click at [485, 595] on icon "button" at bounding box center [484, 598] width 5 height 8
click at [485, 597] on icon "button" at bounding box center [484, 598] width 5 height 8
click at [486, 596] on div "00:16 00:24 Stvw Behind Blue Eyes (Extended Mix)" at bounding box center [612, 597] width 1224 height 25
click at [485, 596] on icon "button" at bounding box center [484, 598] width 5 height 8
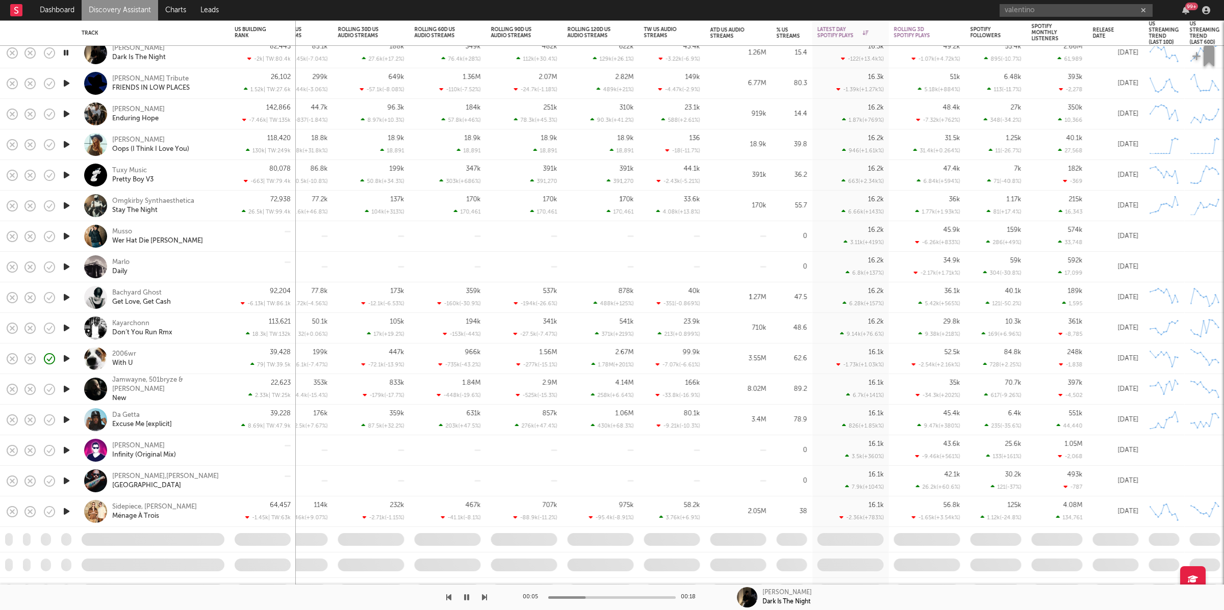
click at [480, 600] on div at bounding box center [243, 597] width 487 height 25
click at [485, 599] on icon "button" at bounding box center [484, 598] width 5 height 8
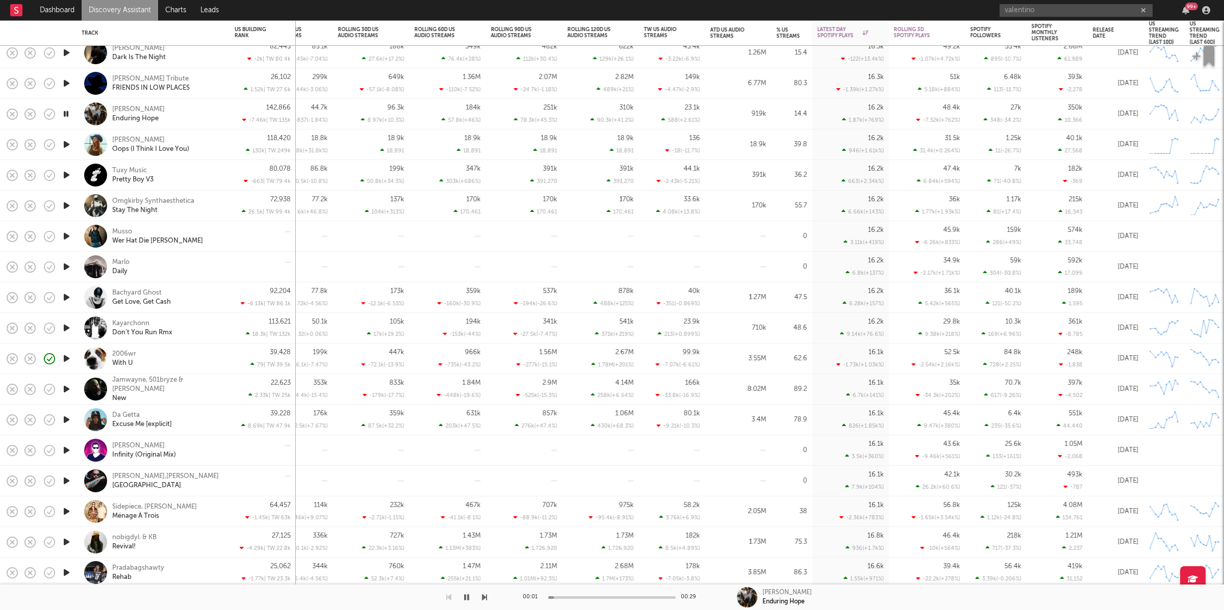
click at [485, 599] on icon "button" at bounding box center [484, 598] width 5 height 8
click at [68, 143] on icon "button" at bounding box center [66, 144] width 11 height 13
click at [482, 597] on icon "button" at bounding box center [484, 598] width 5 height 8
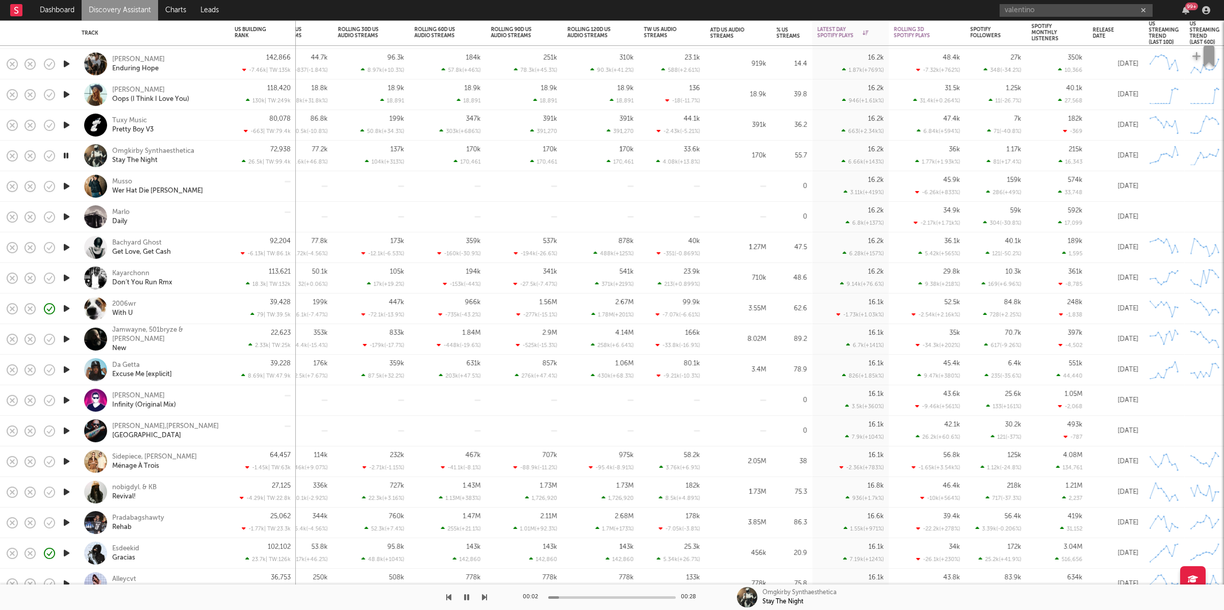
click at [214, 159] on div "Omgkirby Synthaesthetica Stay The Night" at bounding box center [167, 155] width 110 height 18
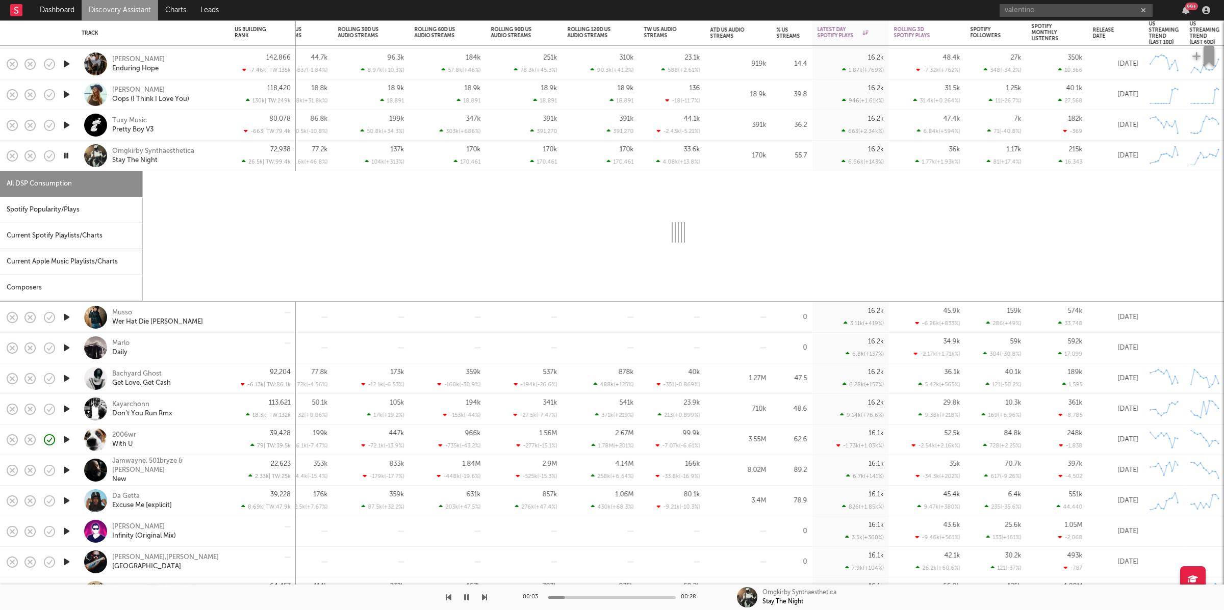
click at [112, 208] on div "Spotify Popularity/Plays" at bounding box center [71, 210] width 142 height 26
select select "1w"
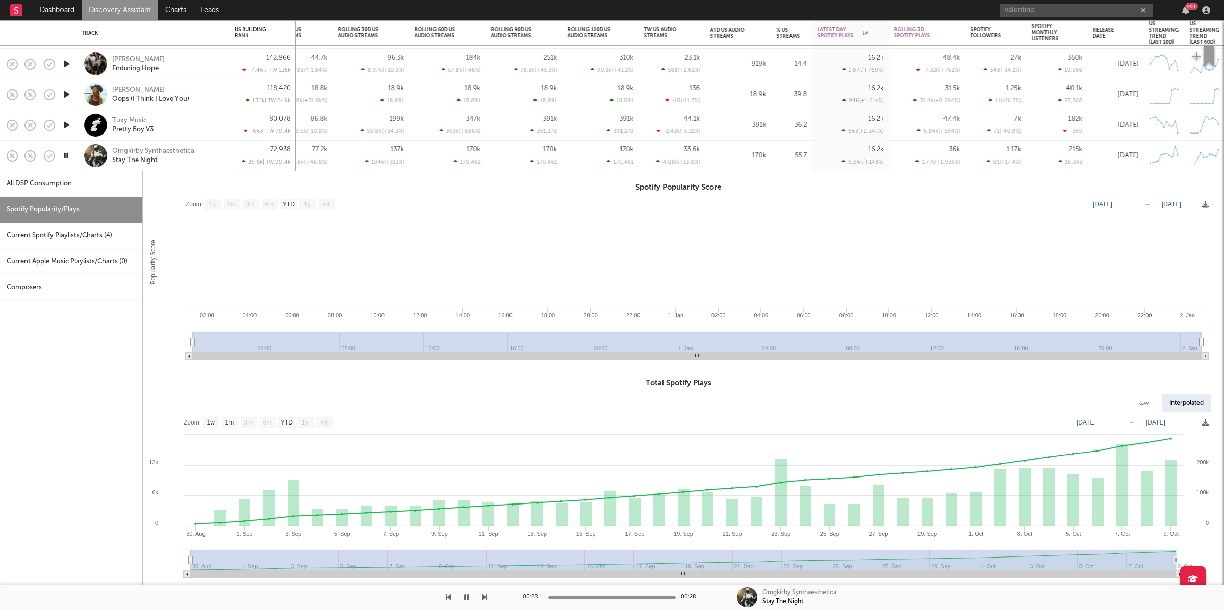
click at [206, 162] on div "Omgkirby Synthaesthetica Stay The Night" at bounding box center [167, 155] width 110 height 18
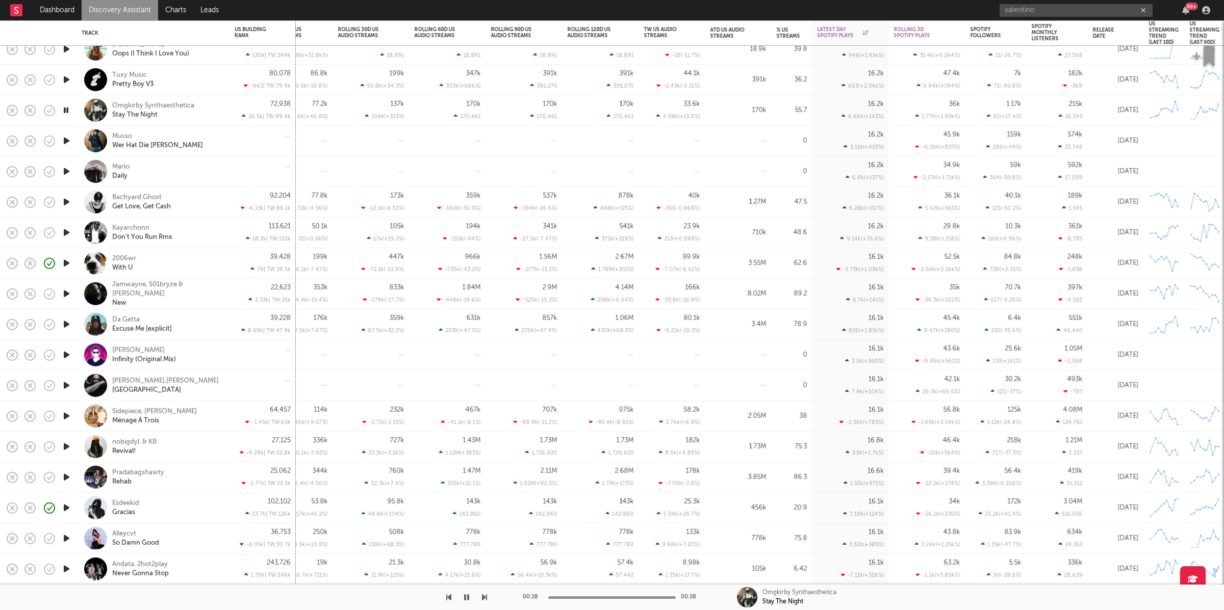
click at [64, 137] on icon "button" at bounding box center [66, 141] width 11 height 13
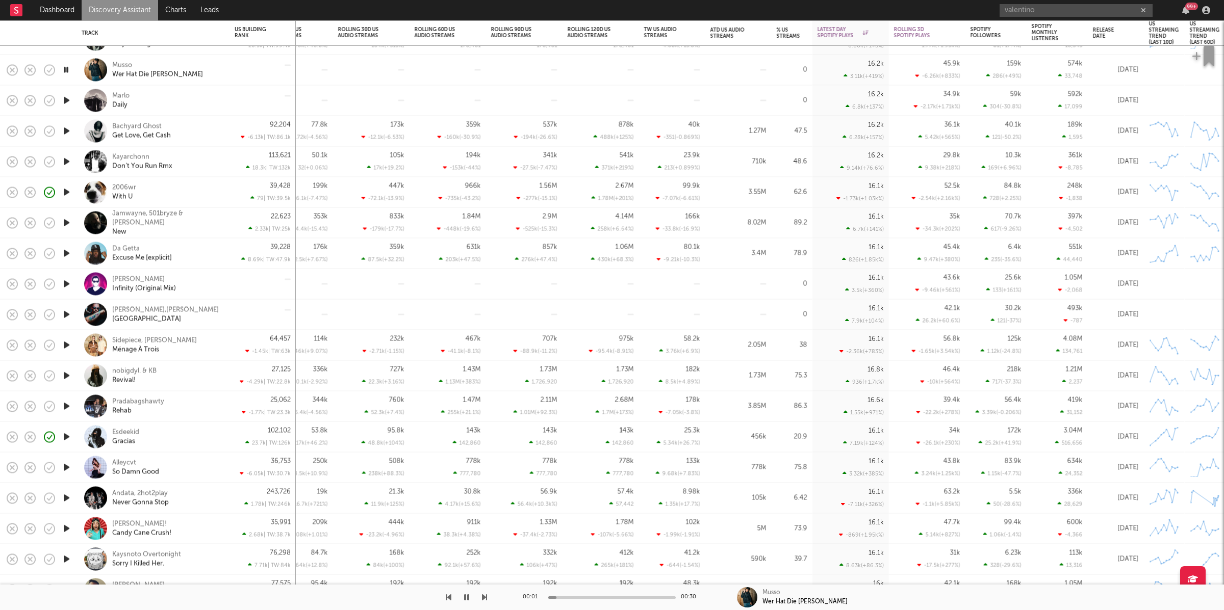
click at [482, 598] on icon "button" at bounding box center [484, 598] width 5 height 8
click at [432, 607] on div at bounding box center [243, 597] width 487 height 25
click at [448, 599] on icon "button" at bounding box center [448, 598] width 5 height 8
click at [578, 605] on div "00:00 00:30" at bounding box center [612, 597] width 178 height 25
click at [581, 598] on div at bounding box center [611, 598] width 127 height 3
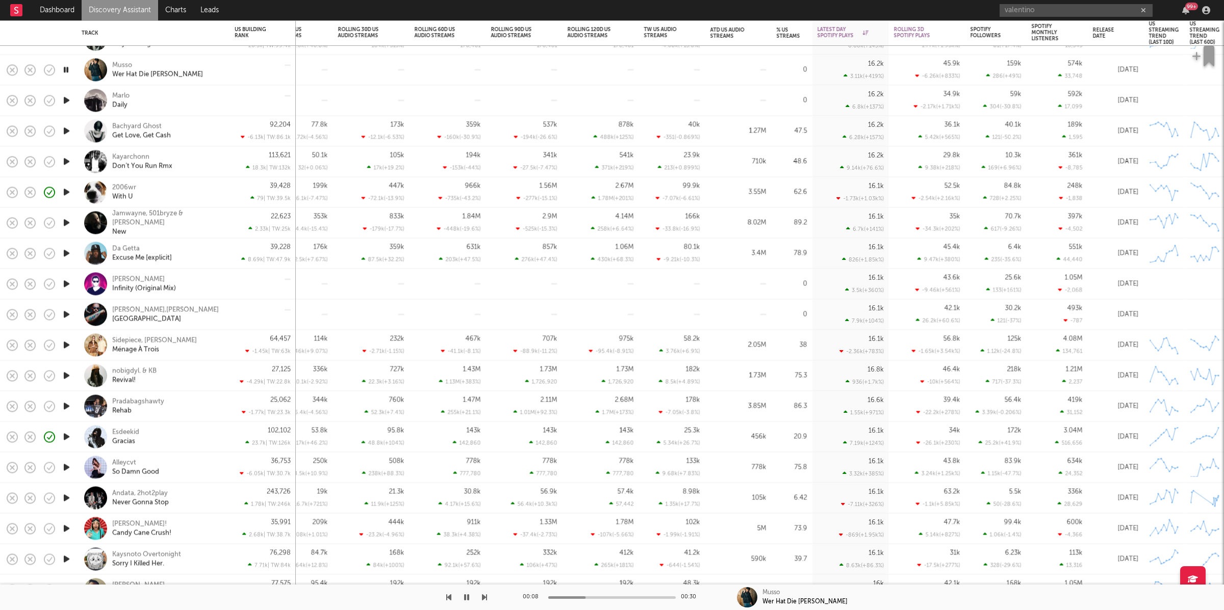
click at [228, 69] on div "Musso Wer Hat Die [PERSON_NAME]" at bounding box center [152, 70] width 153 height 31
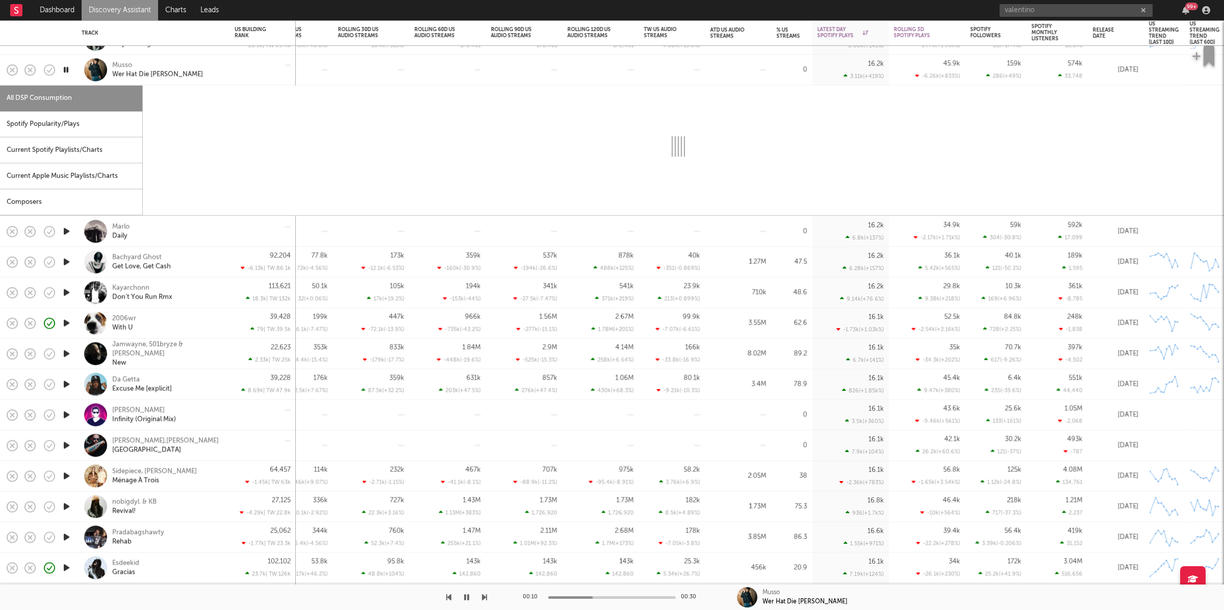
click at [97, 134] on div "Spotify Popularity/Plays" at bounding box center [71, 125] width 142 height 26
select select "1w"
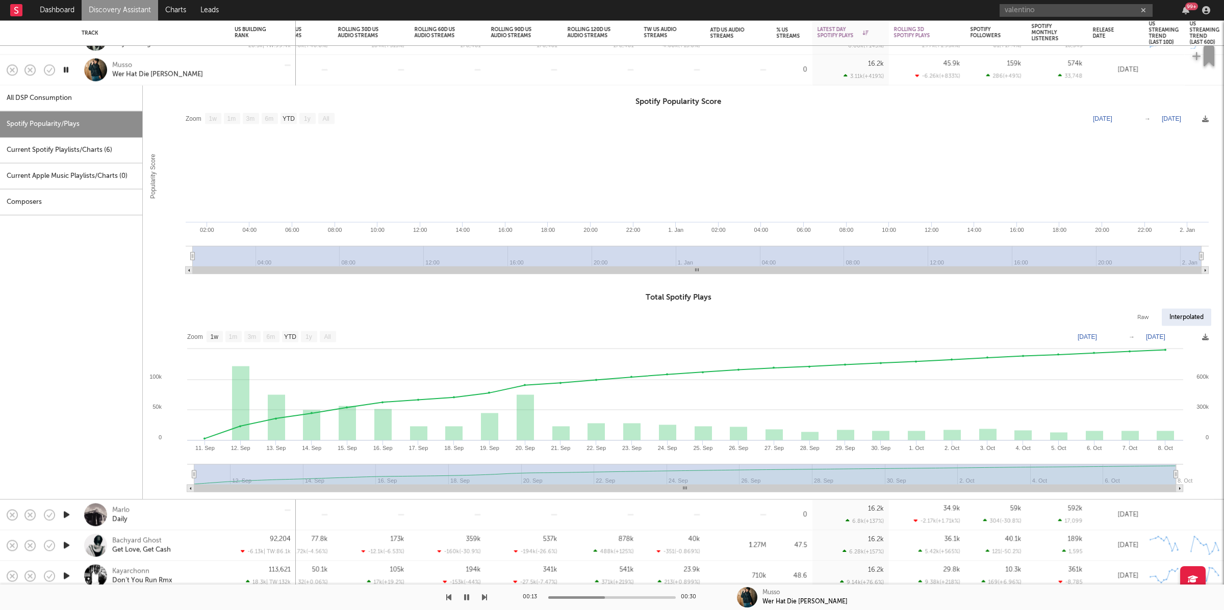
click at [200, 70] on div "Musso Wer Hat Die [PERSON_NAME]" at bounding box center [167, 70] width 110 height 18
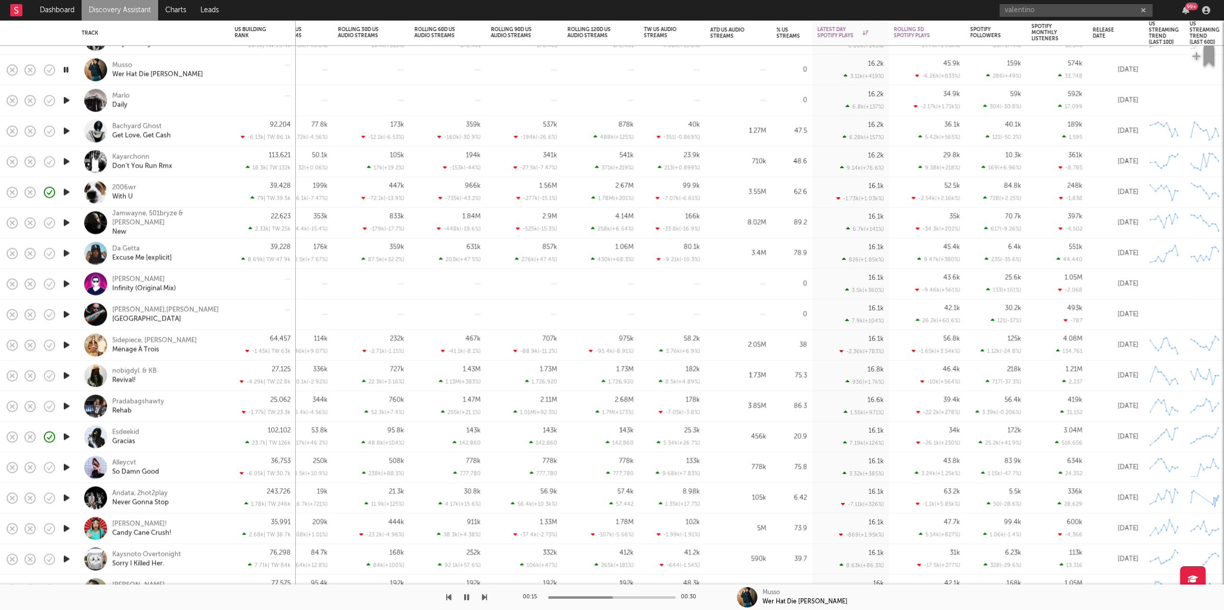
click at [482, 594] on icon "button" at bounding box center [484, 598] width 5 height 8
click at [202, 132] on div "Bachyard Ghost Get Love, Get Cash" at bounding box center [167, 131] width 110 height 18
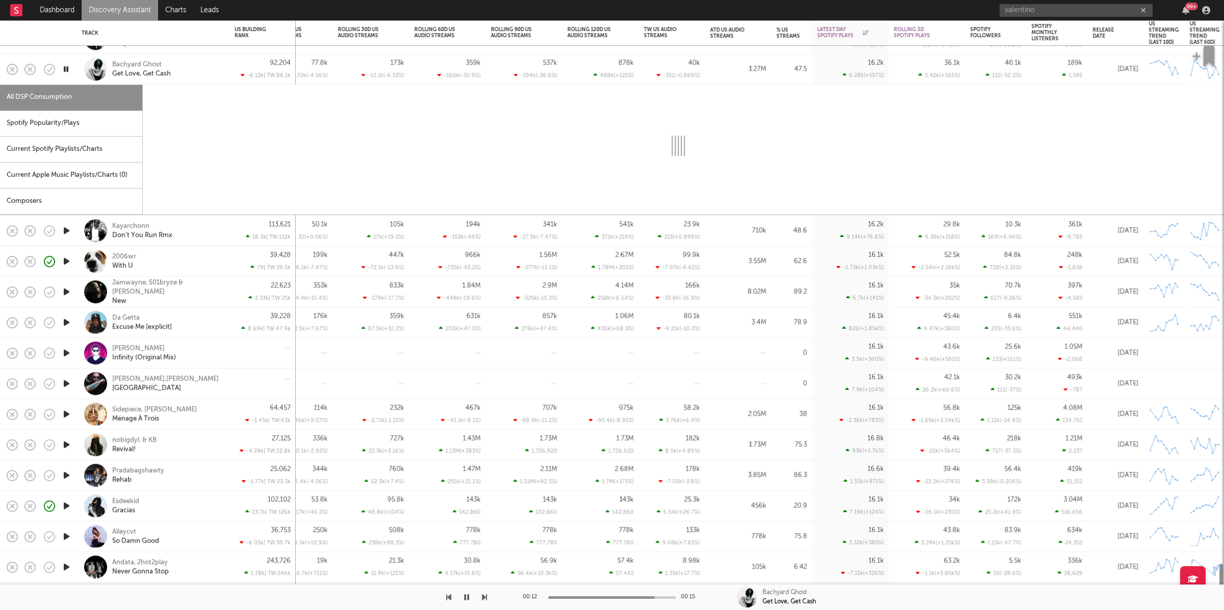
select select "6m"
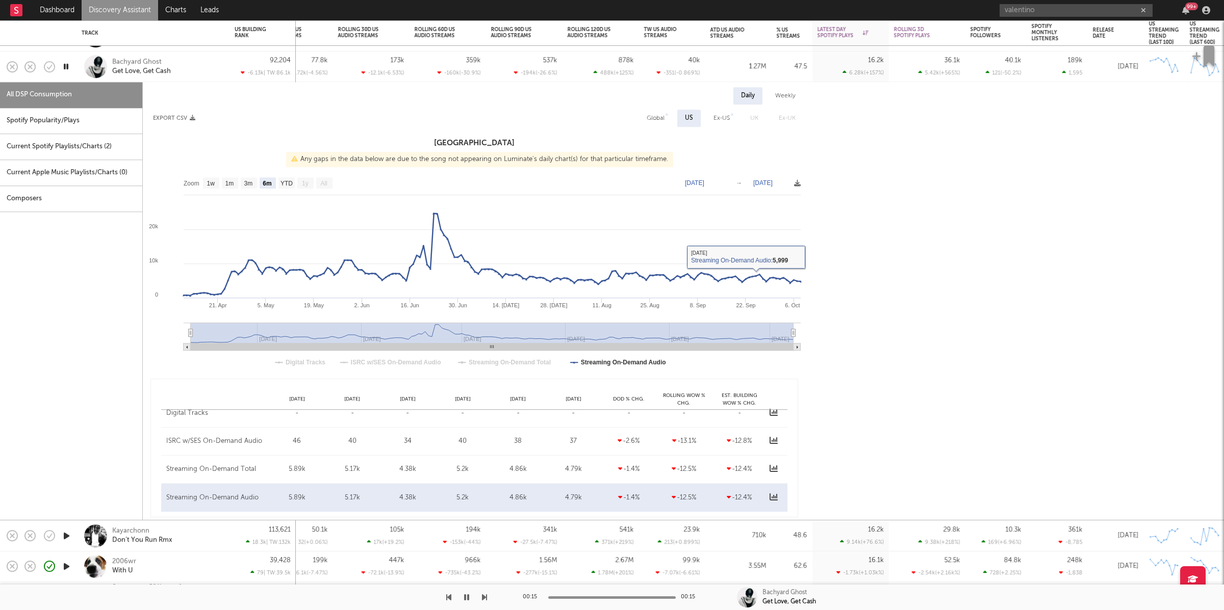
click at [643, 107] on div "Daily Weekly Export CSV Global US Ex-US [GEOGRAPHIC_DATA] Ex-UK [GEOGRAPHIC_DAT…" at bounding box center [474, 302] width 663 height 430
click at [648, 111] on div "Global" at bounding box center [655, 118] width 33 height 17
select select "1w"
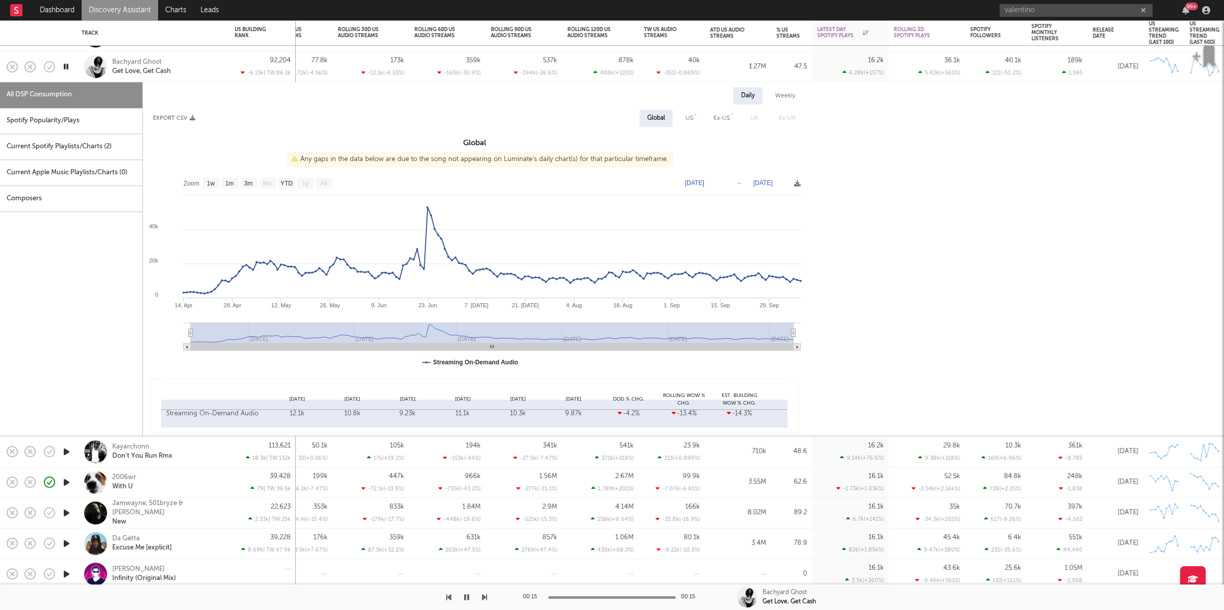
click at [232, 70] on div "92,204 -6.13k | TW: 86.1k" at bounding box center [262, 67] width 66 height 31
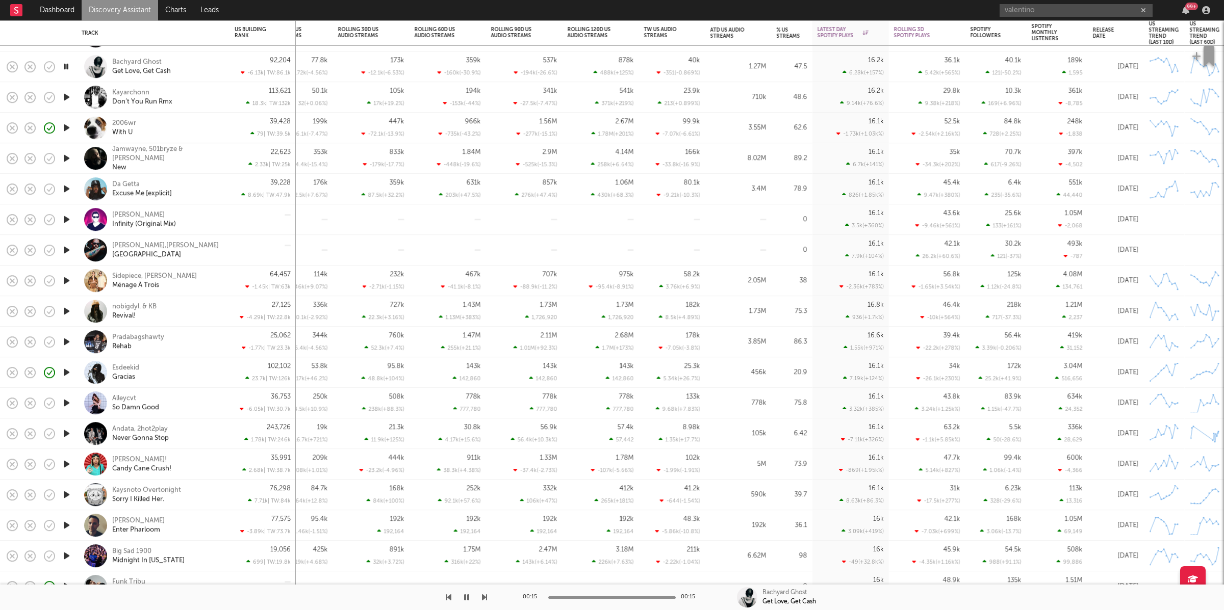
click at [67, 94] on icon "button" at bounding box center [66, 97] width 11 height 13
click at [489, 592] on div "00:02 00:15 Kayarchonn Don’t You Run Rmx" at bounding box center [612, 597] width 1224 height 25
click at [479, 599] on div at bounding box center [243, 597] width 487 height 25
click at [477, 598] on div at bounding box center [243, 597] width 487 height 25
click at [489, 598] on div "00:03 00:15 Kayarchonn Don’t You Run Rmx" at bounding box center [612, 597] width 1224 height 25
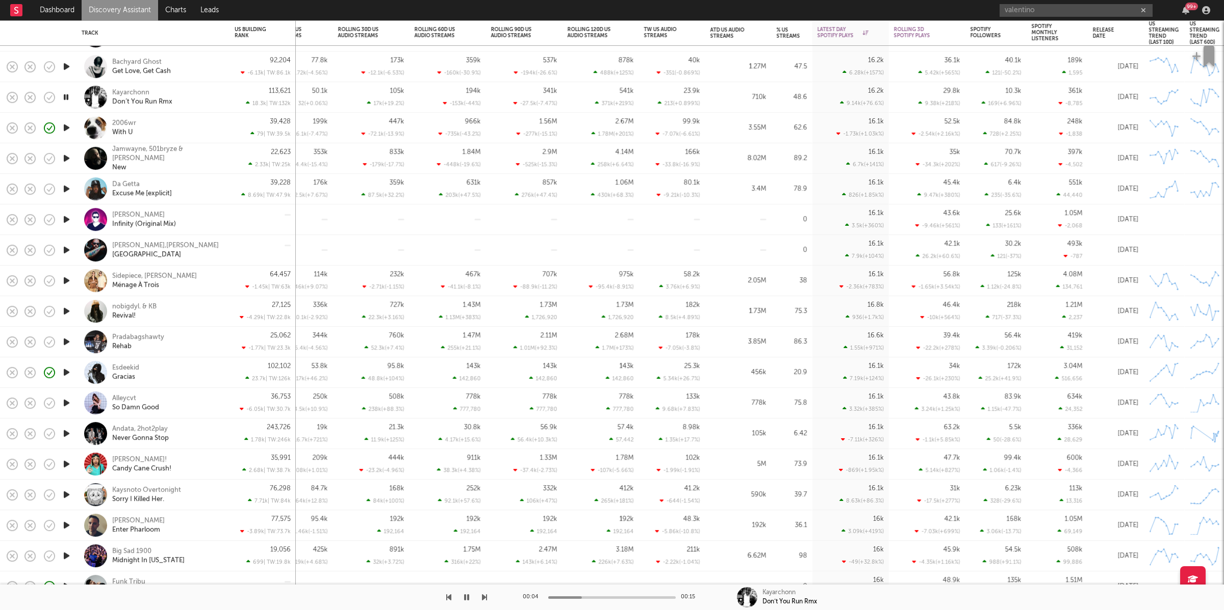
click at [485, 596] on icon "button" at bounding box center [484, 598] width 5 height 8
click at [69, 127] on icon "button" at bounding box center [66, 127] width 10 height 13
click at [223, 131] on div "2006wr With U" at bounding box center [153, 128] width 143 height 30
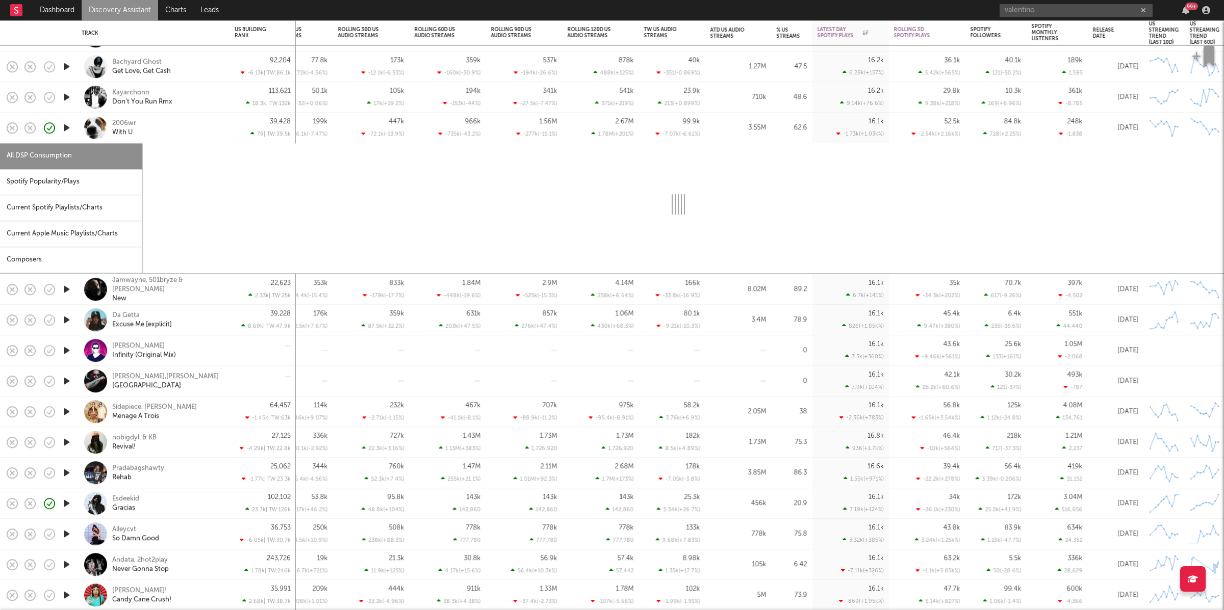
click at [52, 174] on div "Spotify Popularity/Plays" at bounding box center [71, 182] width 142 height 26
select select "1w"
select select "6m"
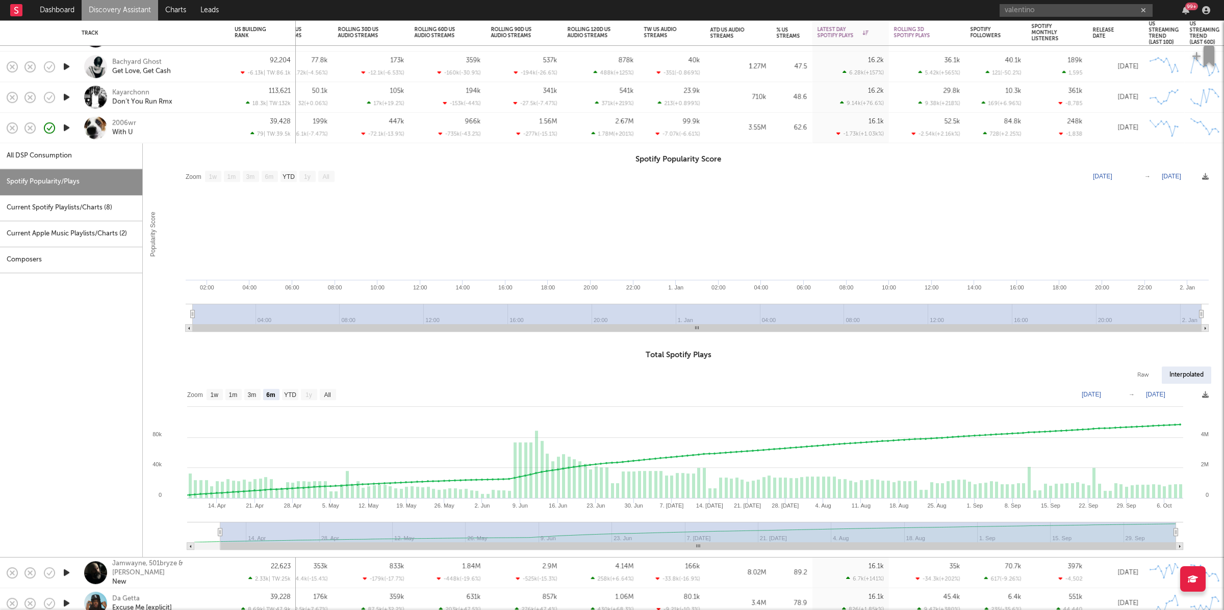
click at [176, 129] on div "2006wr With U" at bounding box center [167, 128] width 110 height 18
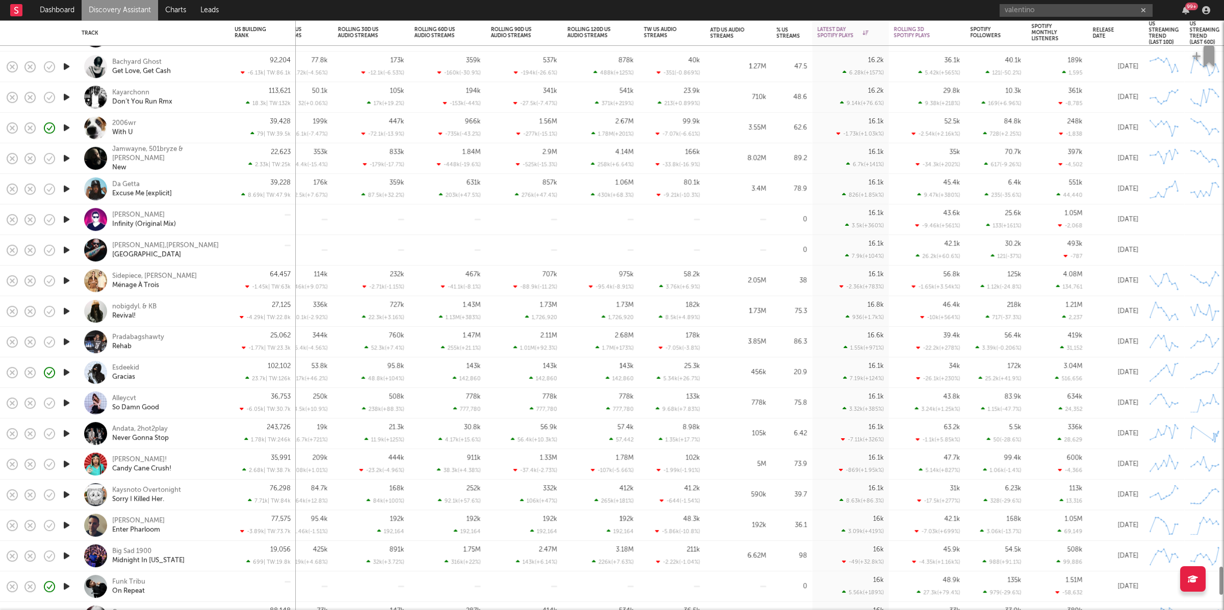
click at [181, 125] on div "2006wr With U" at bounding box center [167, 128] width 110 height 18
select select "6m"
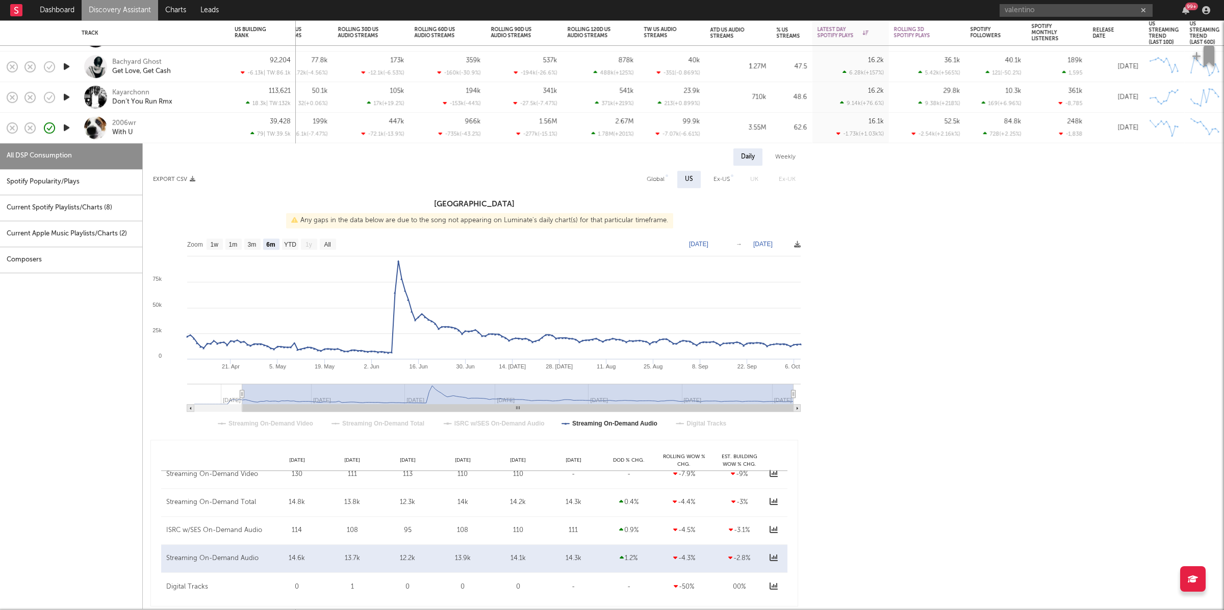
click at [41, 174] on div "Spotify Popularity/Plays" at bounding box center [71, 182] width 142 height 26
select select "1w"
select select "6m"
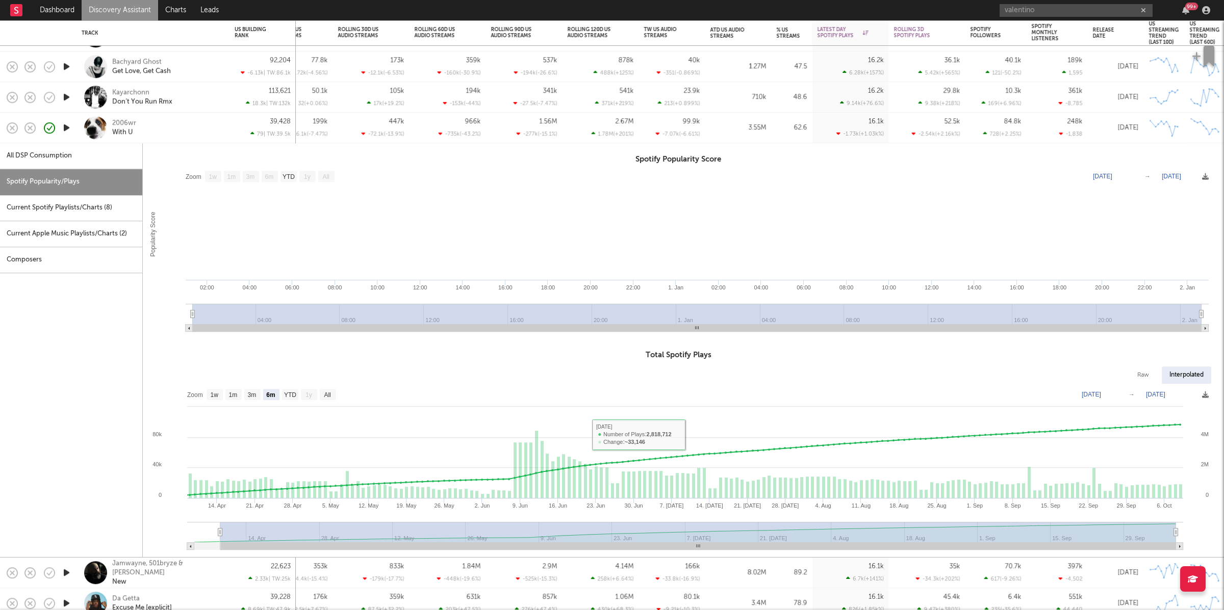
click at [193, 133] on div "2006wr With U" at bounding box center [167, 128] width 110 height 18
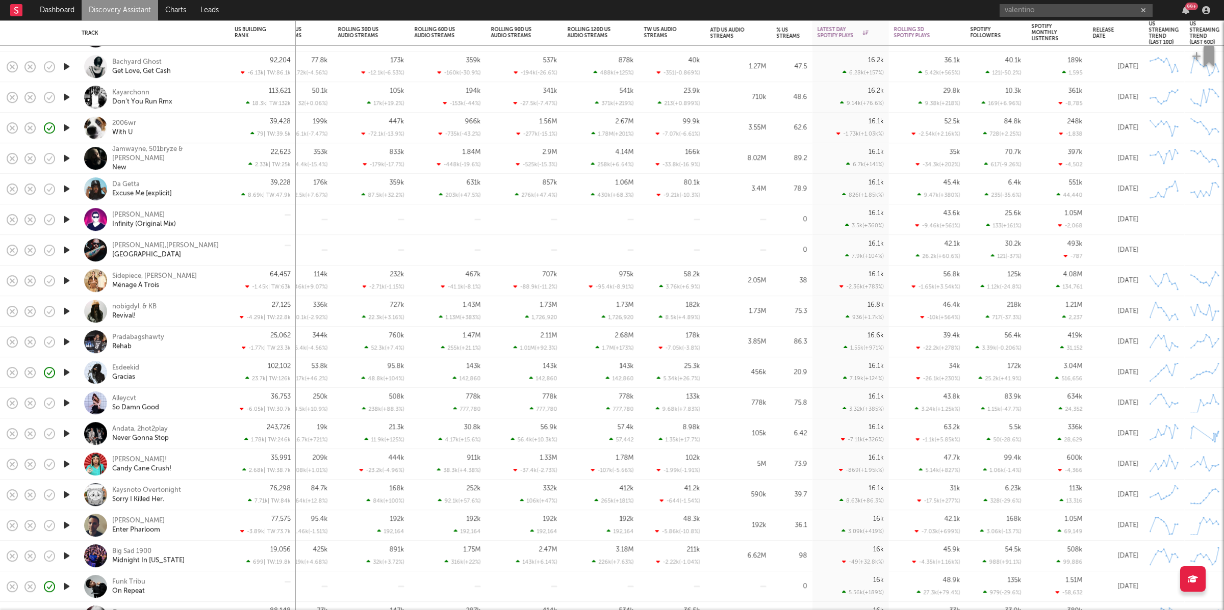
click at [69, 155] on icon "button" at bounding box center [66, 158] width 11 height 13
click at [483, 599] on icon "button" at bounding box center [484, 598] width 5 height 8
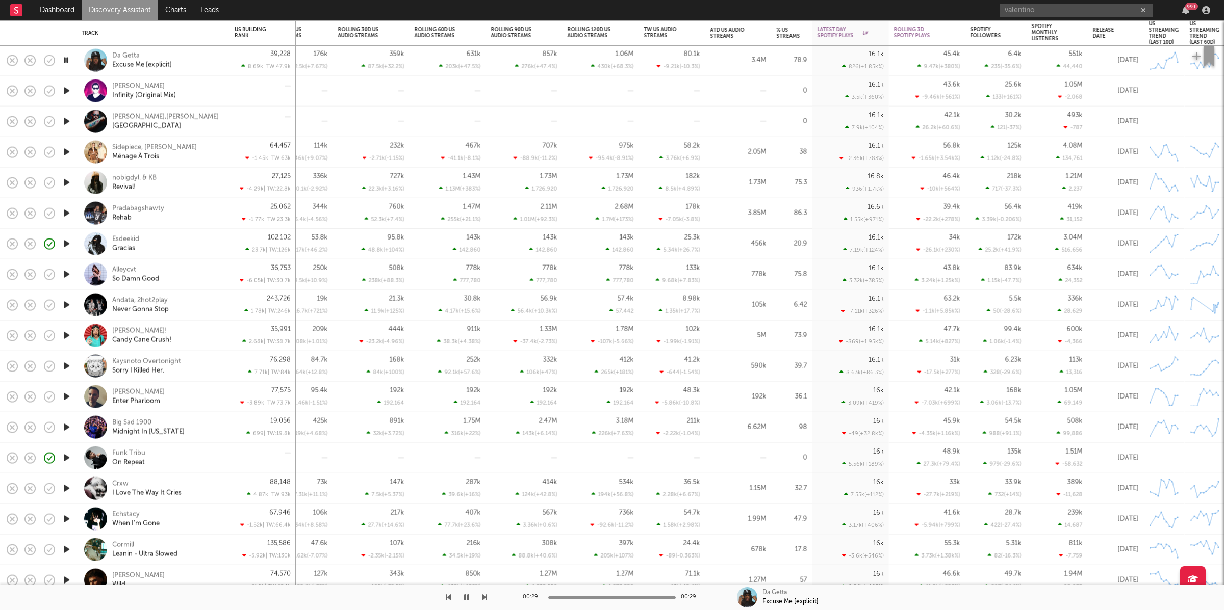
click at [482, 595] on icon "button" at bounding box center [484, 598] width 5 height 8
click at [447, 598] on icon "button" at bounding box center [448, 598] width 5 height 8
click at [491, 592] on div "00:29 00:29 Da Getta Excuse Me [explicit]" at bounding box center [612, 597] width 1224 height 25
click at [485, 597] on icon "button" at bounding box center [484, 598] width 5 height 8
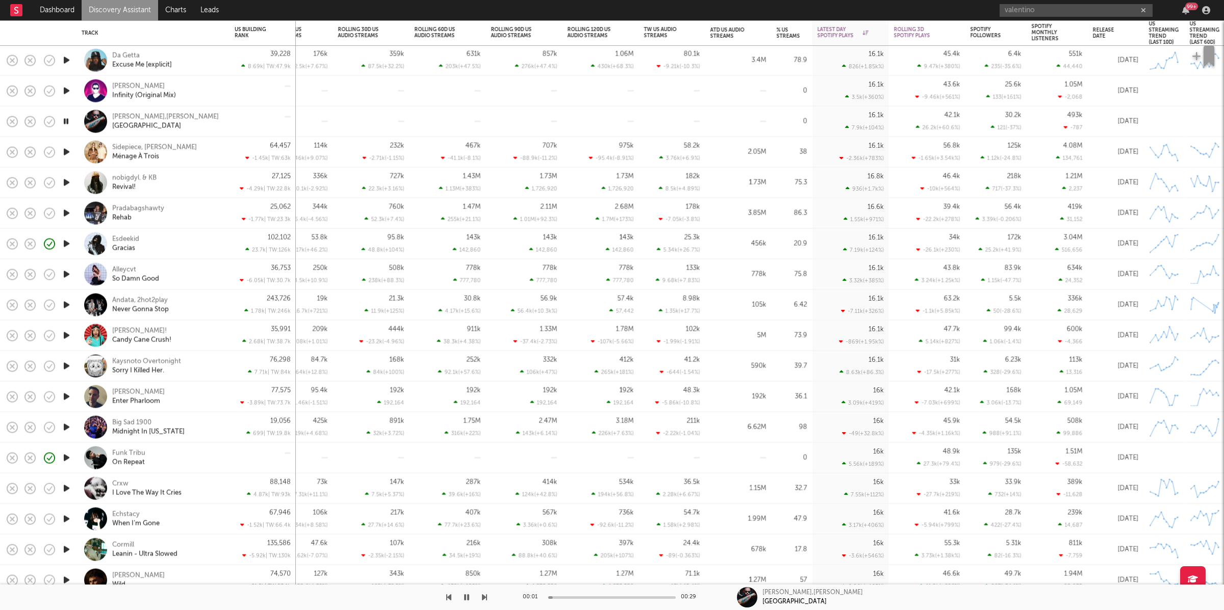
click at [485, 597] on icon "button" at bounding box center [484, 598] width 5 height 8
click at [485, 592] on button "button" at bounding box center [484, 597] width 5 height 25
click at [485, 595] on icon "button" at bounding box center [484, 598] width 5 height 8
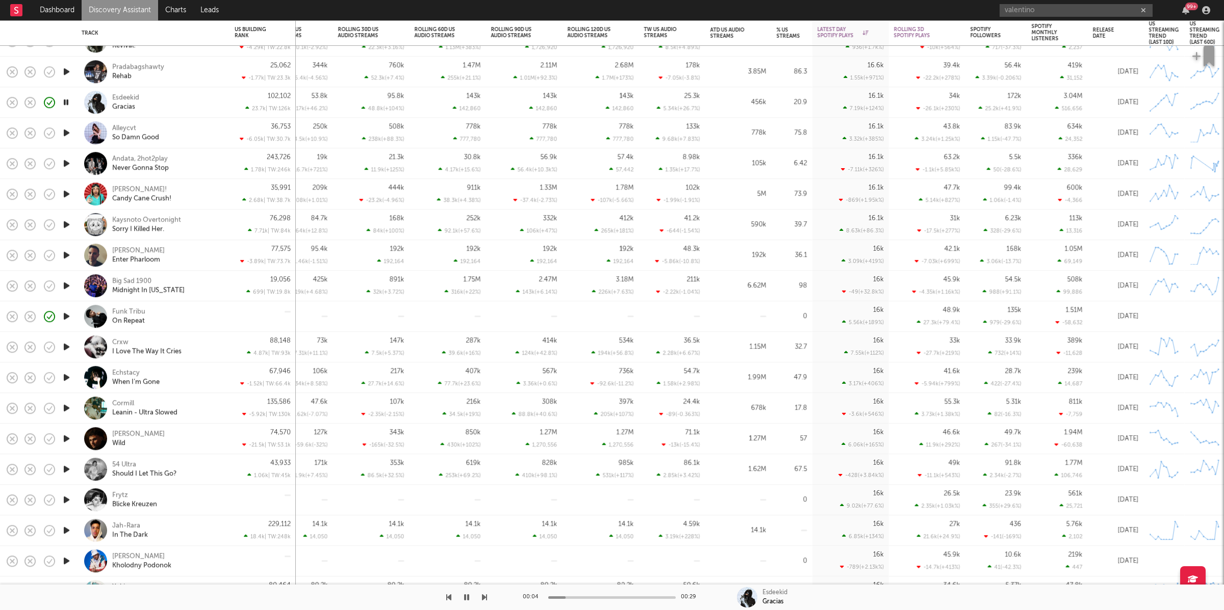
click at [483, 599] on icon "button" at bounding box center [484, 598] width 5 height 8
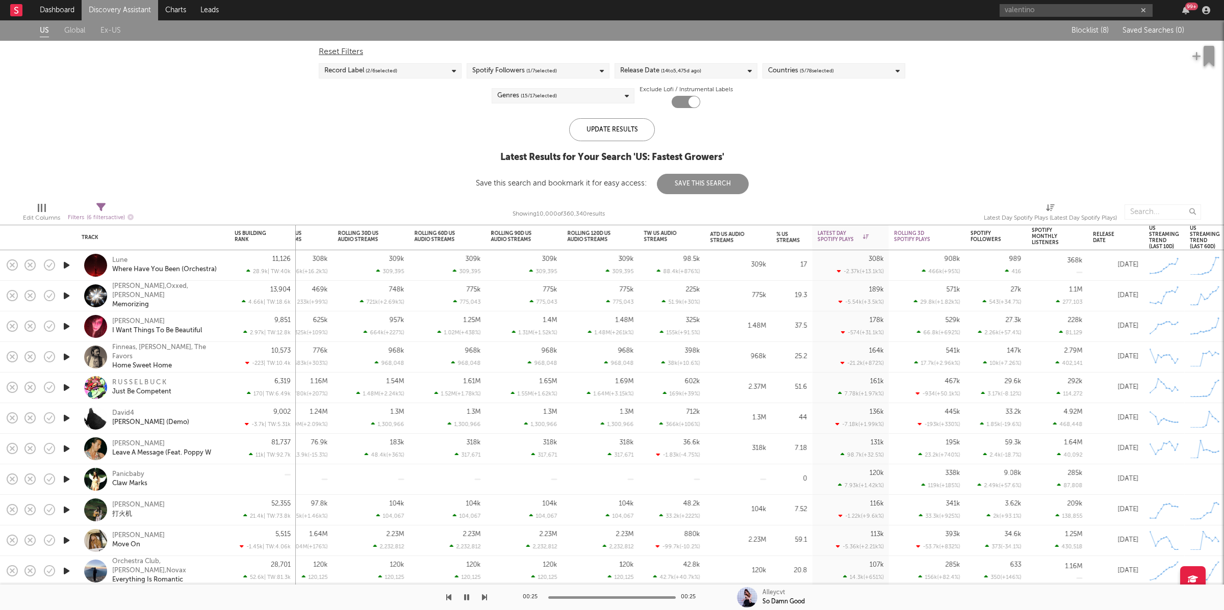
click at [101, 207] on icon at bounding box center [100, 207] width 9 height 9
select select "or"
select select "max"
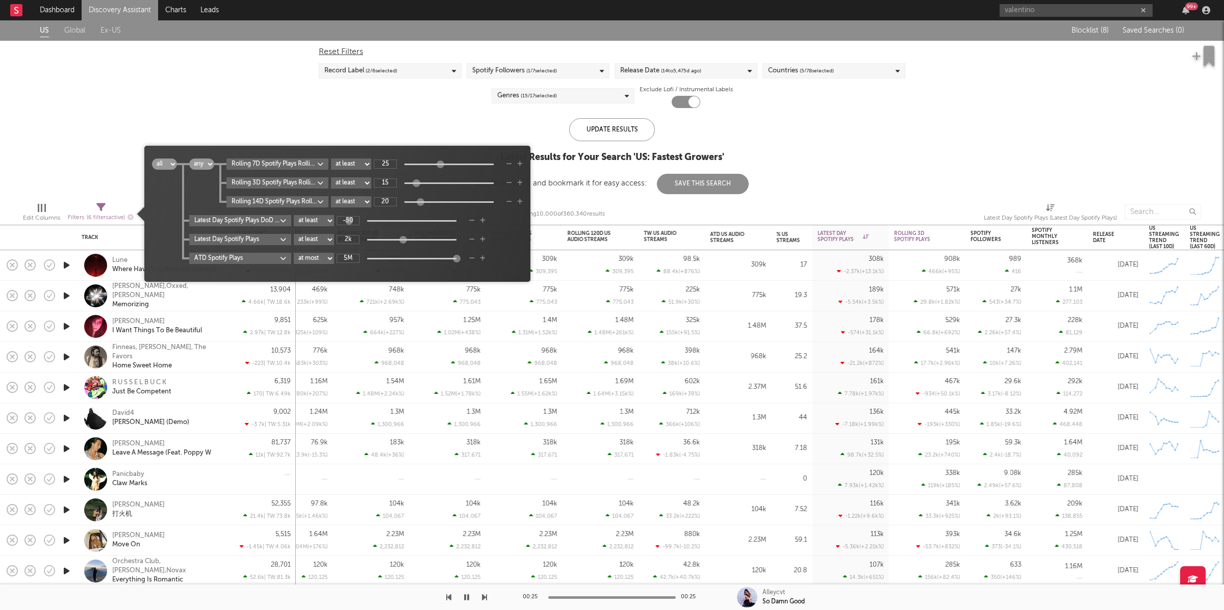
click at [357, 259] on input "5M" at bounding box center [348, 258] width 23 height 9
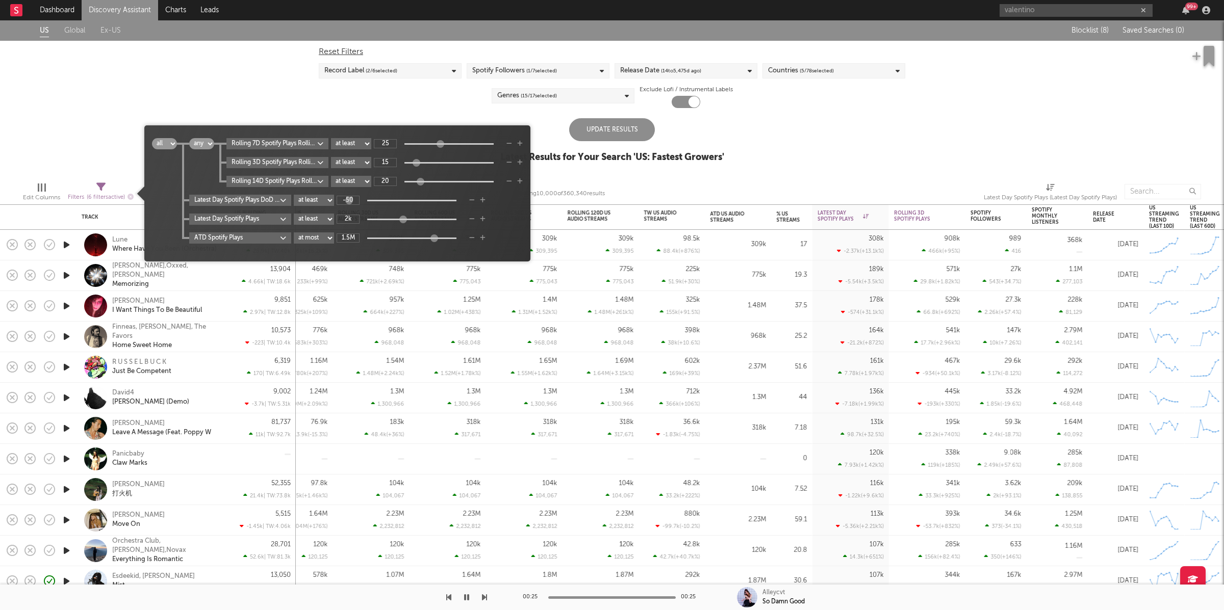
type input "1.5M"
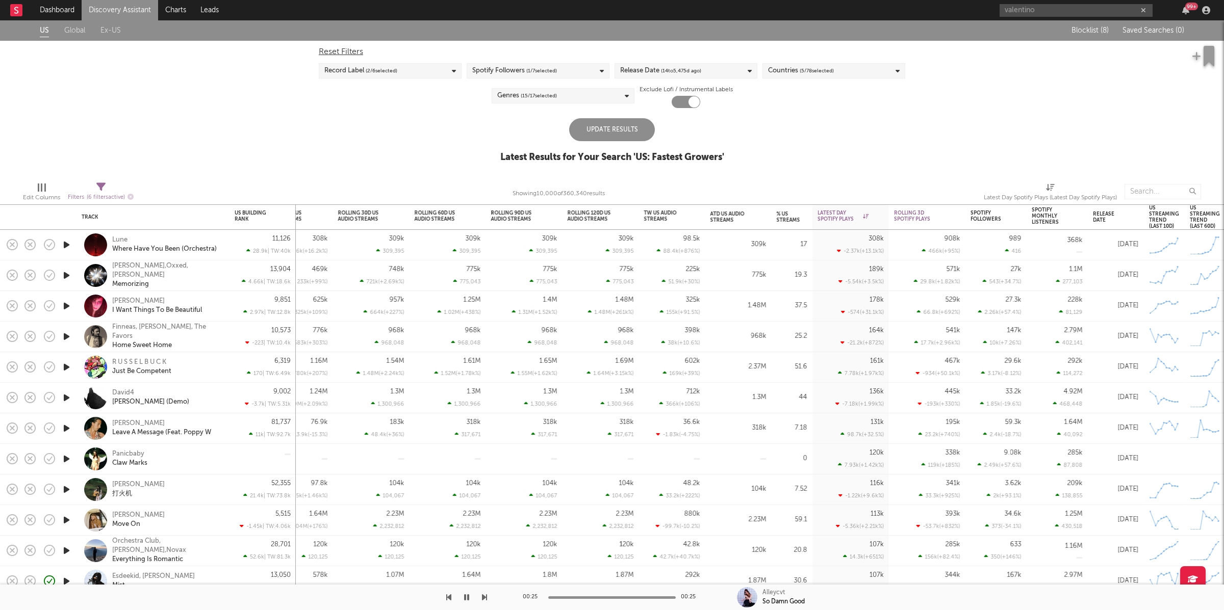
click at [653, 107] on div "Exclude Lofi / Instrumental Labels" at bounding box center [685, 96] width 93 height 24
click at [605, 129] on div "Update Results" at bounding box center [612, 129] width 86 height 23
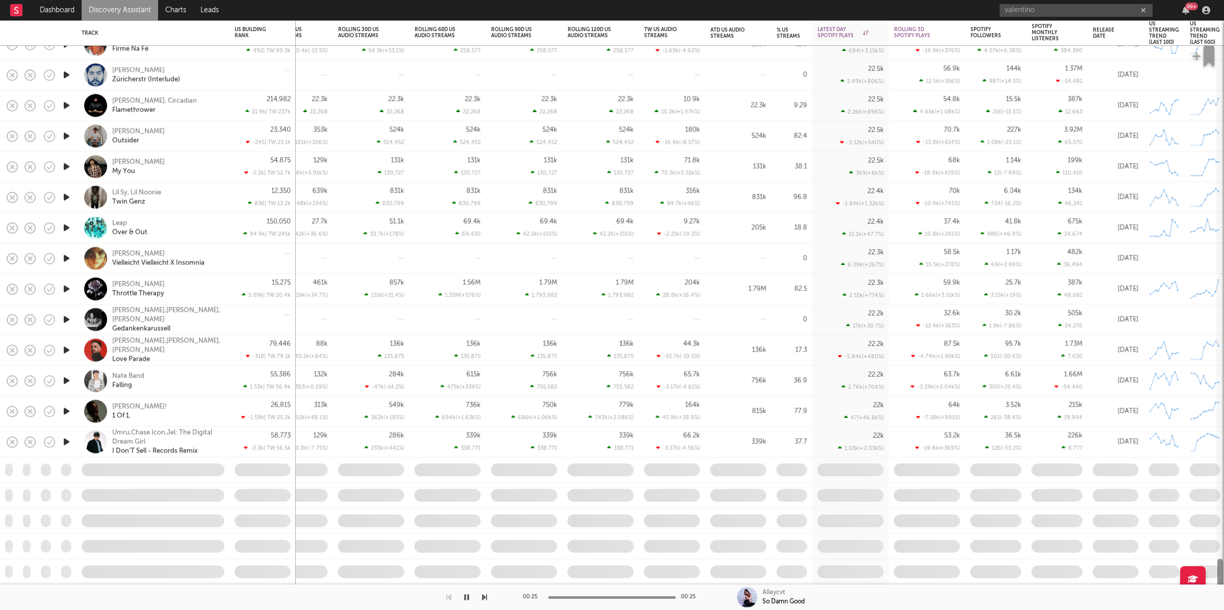
drag, startPoint x: 1217, startPoint y: 134, endPoint x: 1153, endPoint y: 515, distance: 385.8
click at [1216, 582] on div at bounding box center [1220, 328] width 8 height 565
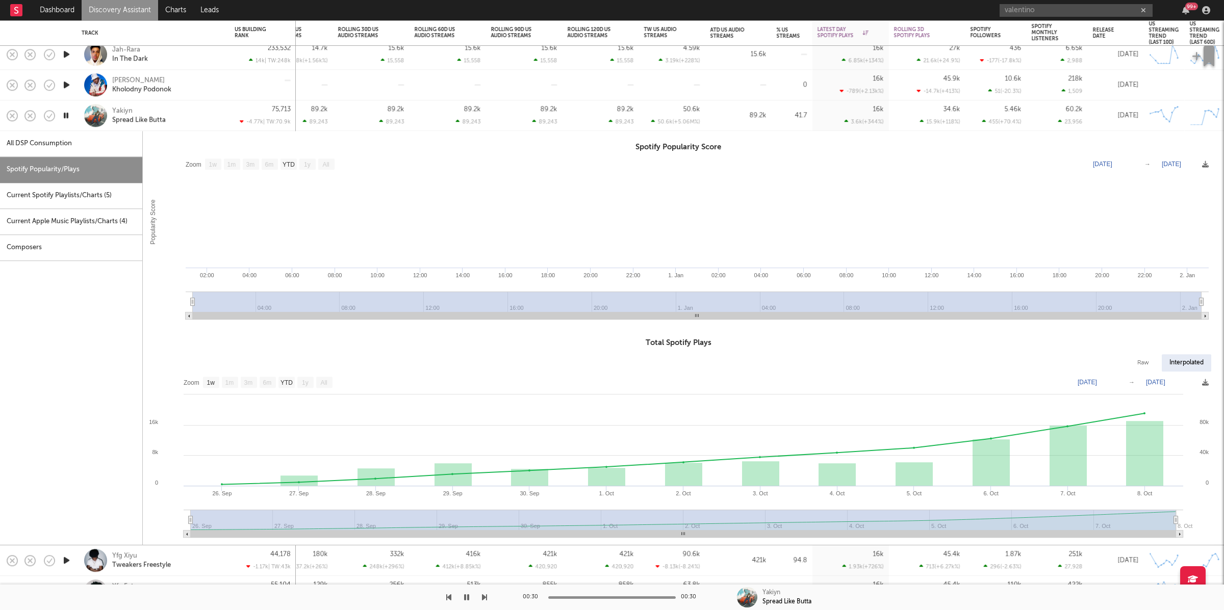
select select "1w"
